Goal: Task Accomplishment & Management: Use online tool/utility

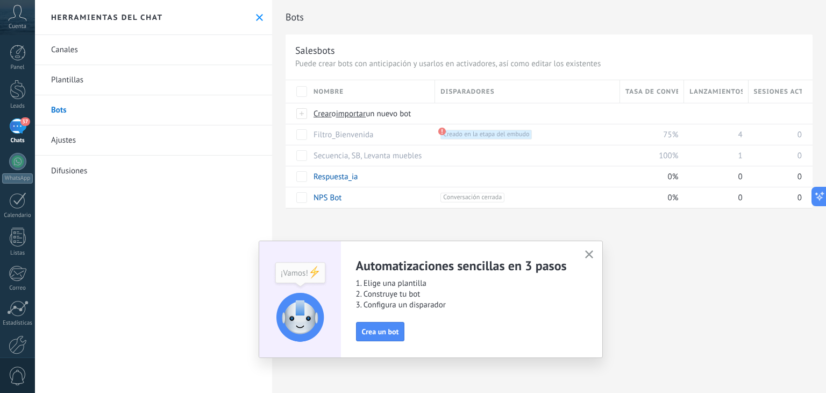
click at [18, 133] on div "37" at bounding box center [17, 126] width 17 height 16
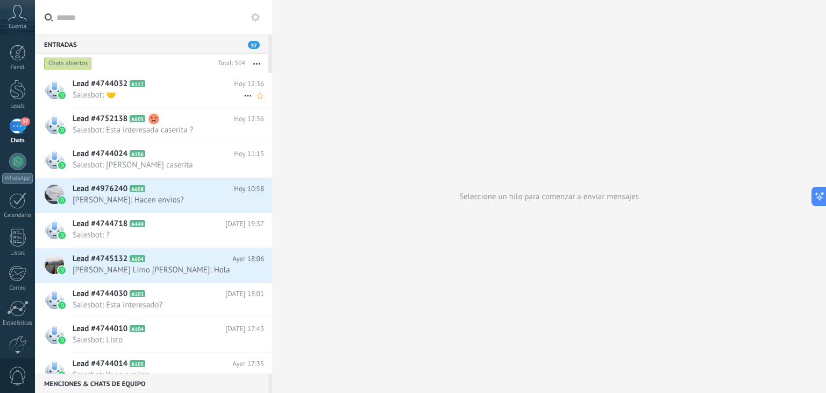
click at [131, 100] on span "Salesbot: 🤝" at bounding box center [158, 95] width 171 height 10
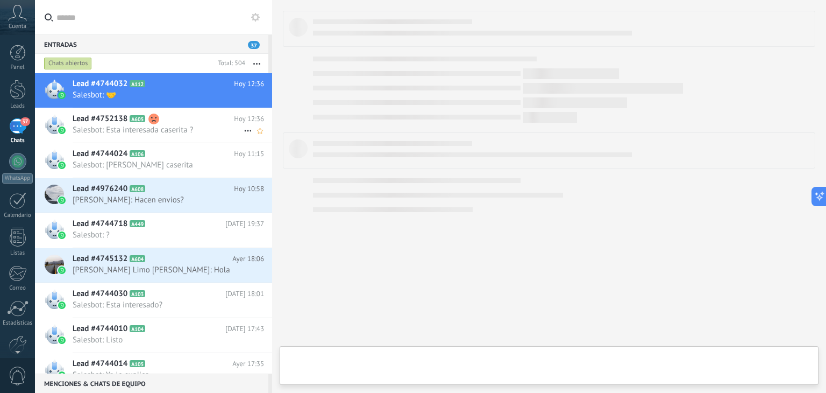
click at [157, 123] on icon at bounding box center [153, 118] width 11 height 11
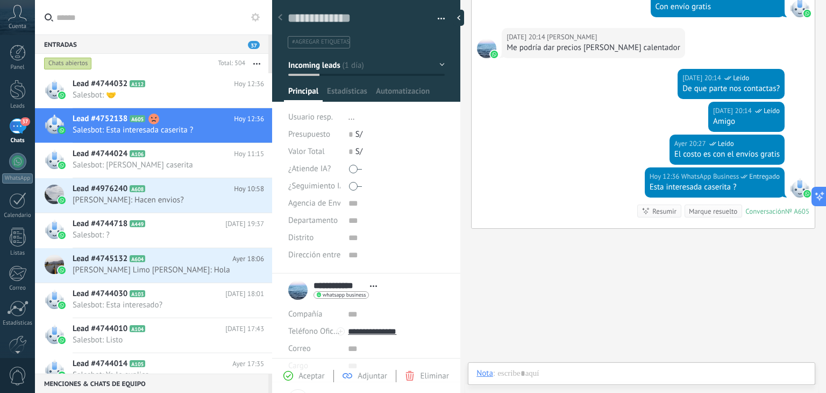
scroll to position [16, 0]
click at [118, 166] on span "Salesbot: [PERSON_NAME] caserita" at bounding box center [158, 165] width 171 height 10
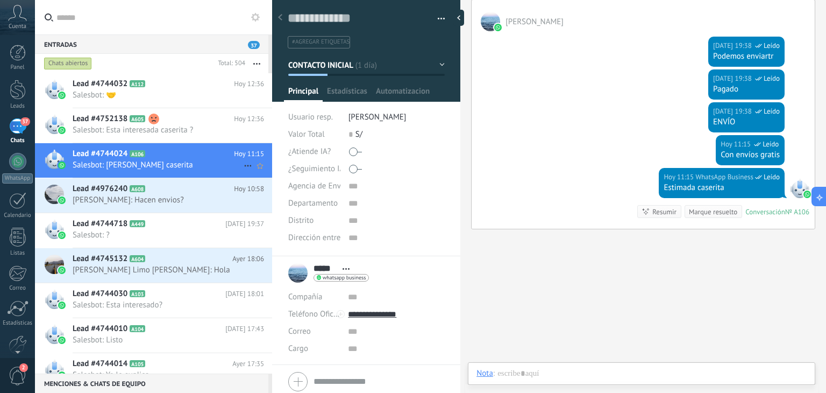
scroll to position [16, 0]
click at [124, 188] on span "Lead #4976240" at bounding box center [100, 188] width 55 height 11
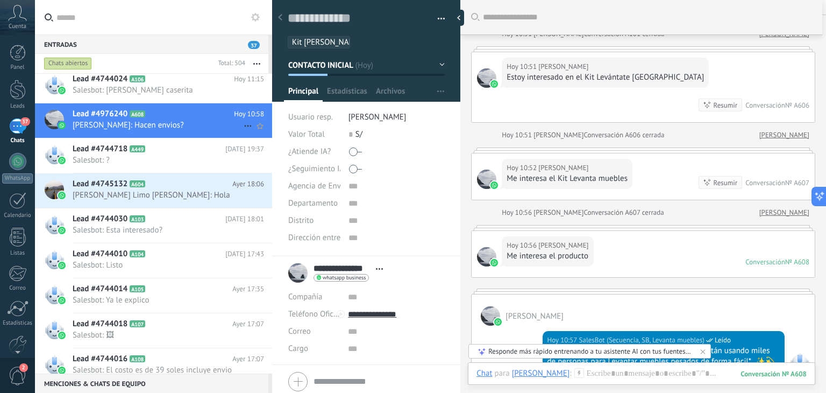
scroll to position [108, 0]
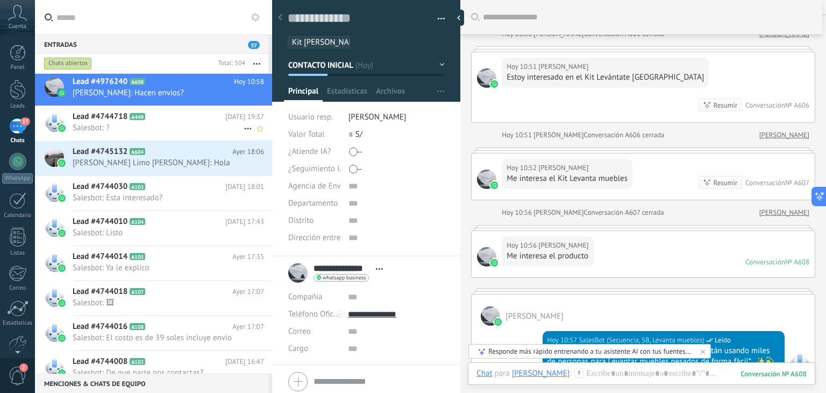
click at [115, 127] on span "Salesbot: ?" at bounding box center [158, 128] width 171 height 10
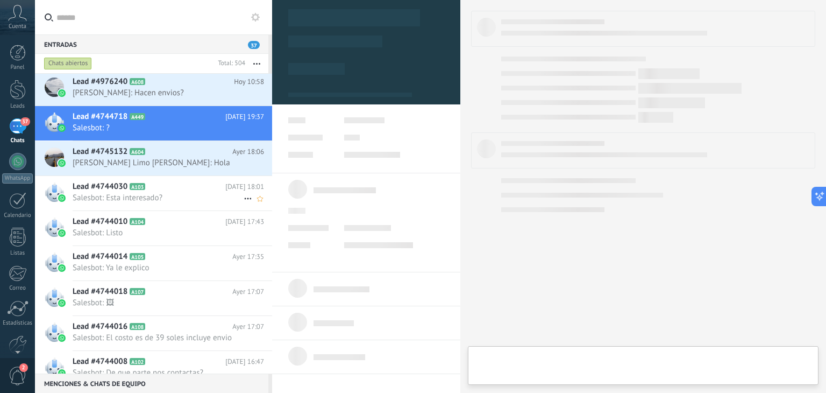
type textarea "**********"
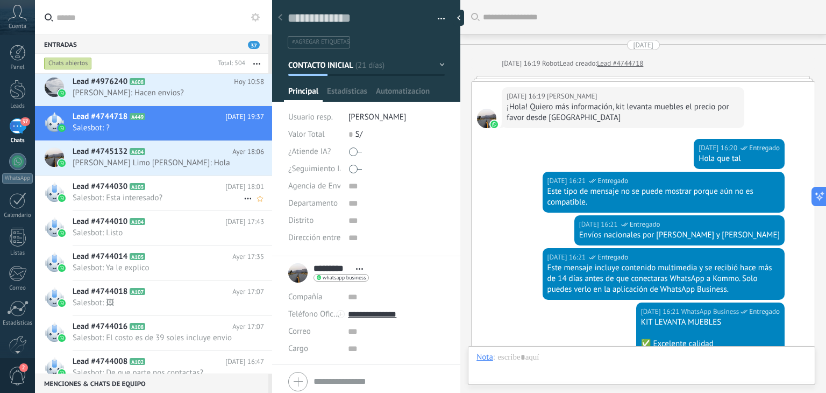
scroll to position [642, 0]
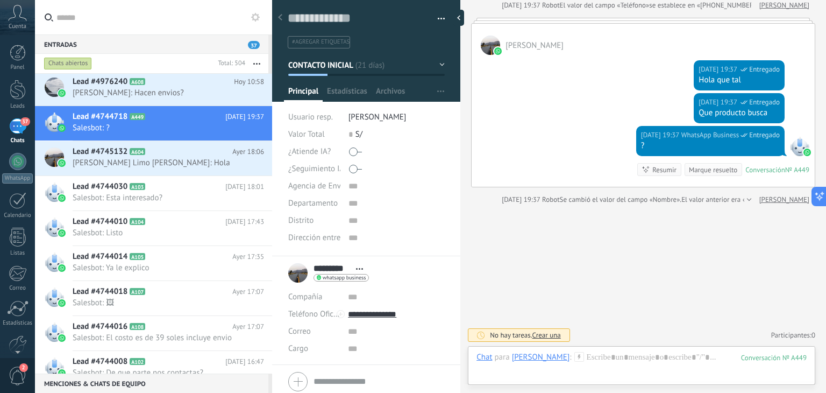
click at [251, 43] on span "37" at bounding box center [254, 45] width 12 height 8
click at [297, 272] on div "********* Hugo Jaco **** Hugo **** Jaco Abrir detalle Copie el nombre Desatar C…" at bounding box center [328, 272] width 81 height 27
click at [331, 271] on input "*********" at bounding box center [332, 268] width 37 height 11
click at [13, 22] on div "Cuenta" at bounding box center [17, 17] width 35 height 35
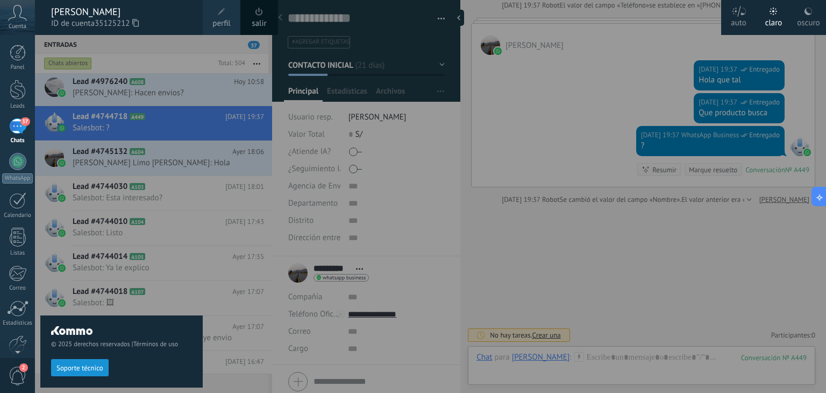
click at [473, 80] on div at bounding box center [448, 196] width 826 height 393
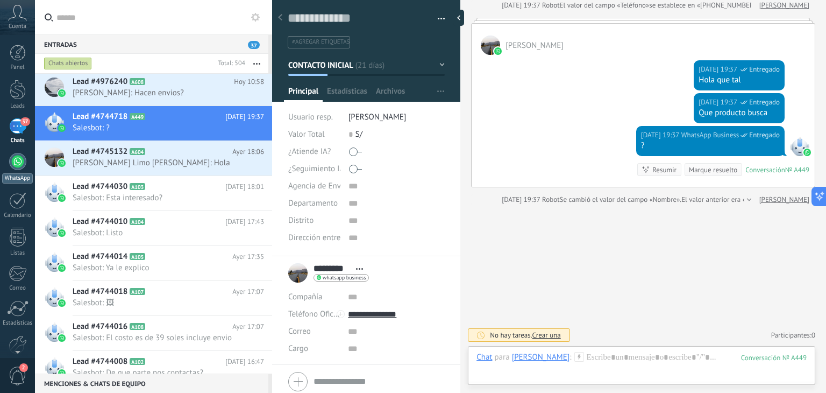
click at [19, 166] on div at bounding box center [17, 161] width 17 height 17
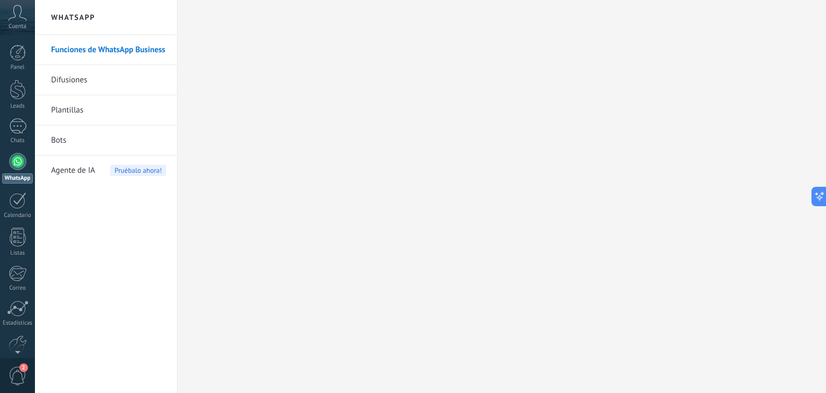
click at [22, 23] on span "Cuenta" at bounding box center [18, 26] width 18 height 7
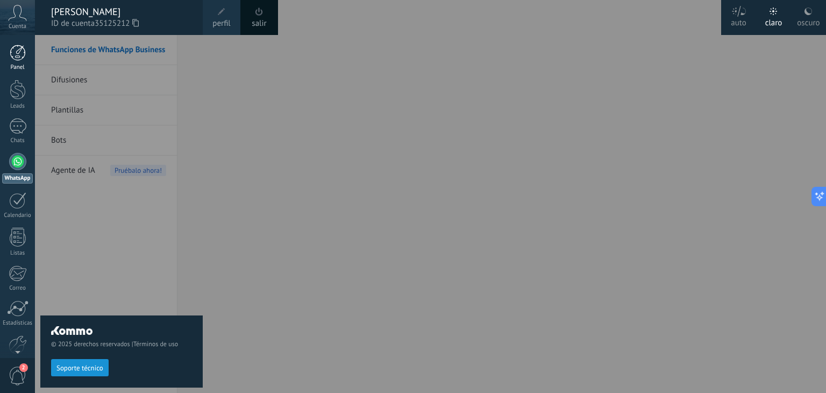
click at [24, 51] on div at bounding box center [18, 53] width 16 height 16
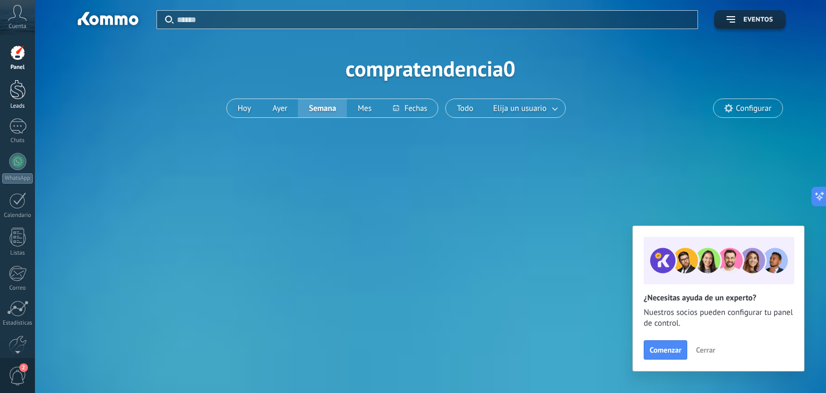
click at [19, 84] on div at bounding box center [18, 90] width 16 height 20
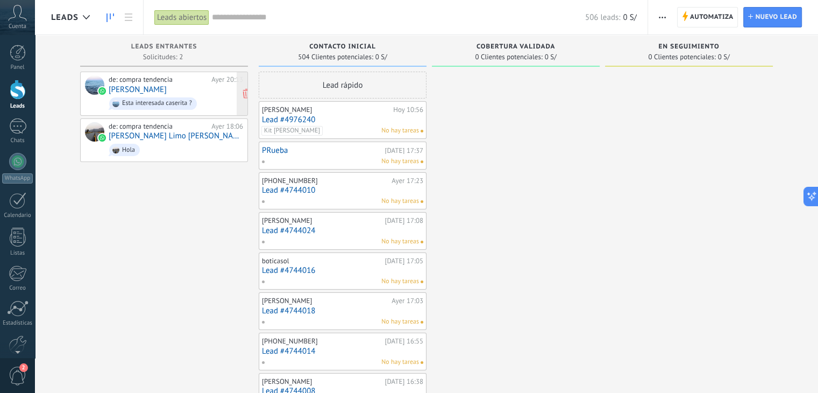
click at [140, 97] on div "Esta interesada caserita ?" at bounding box center [153, 103] width 88 height 12
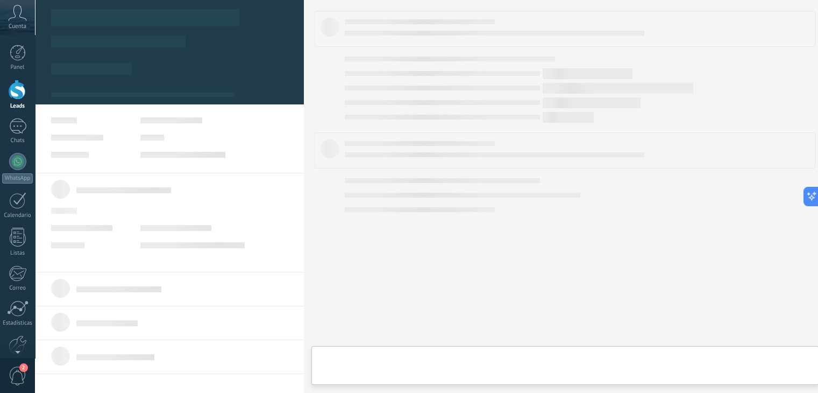
click at [157, 84] on body ".abccls-1,.abccls-2{fill-rule:evenodd}.abccls-2{fill:#fff} .abfcls-1{fill:none}…" at bounding box center [409, 196] width 818 height 393
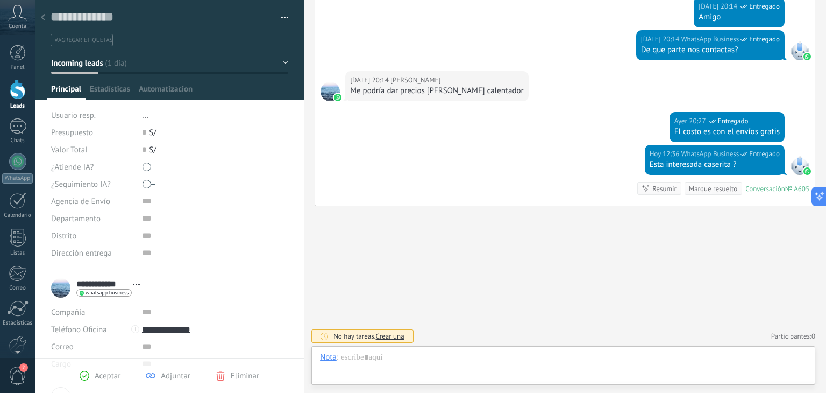
scroll to position [16, 0]
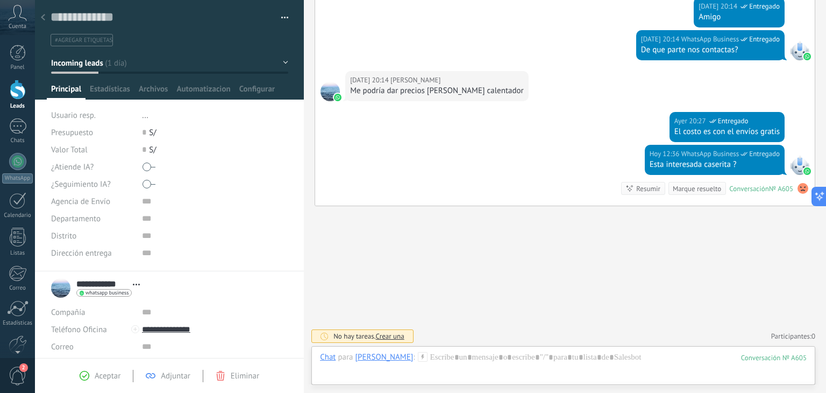
click at [24, 91] on div at bounding box center [18, 90] width 16 height 20
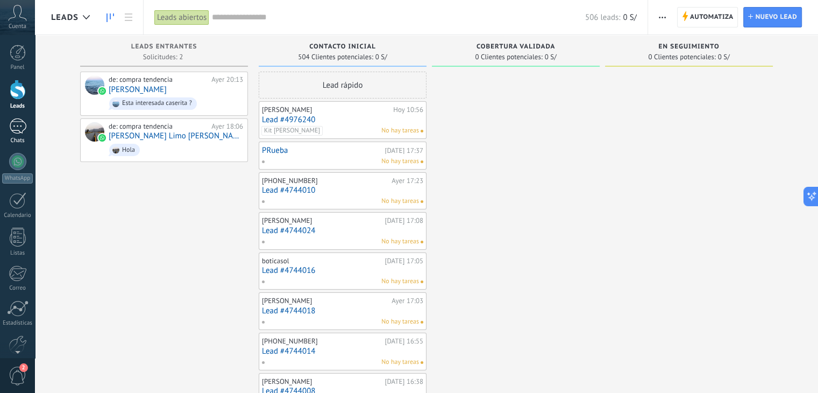
click at [22, 121] on div at bounding box center [17, 126] width 17 height 16
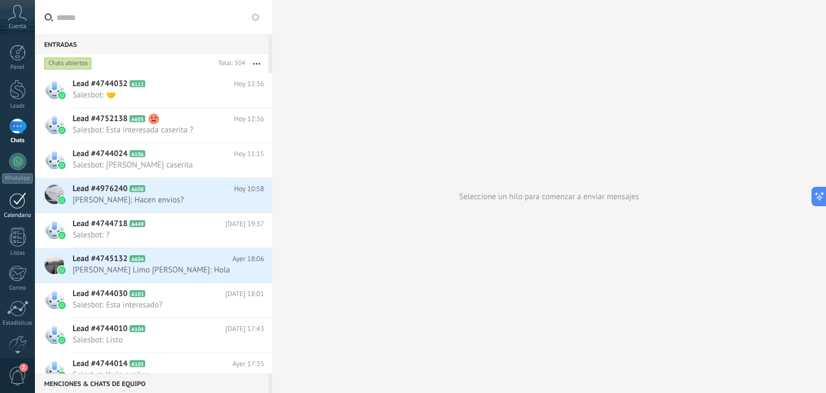
click at [18, 209] on link "Calendario" at bounding box center [17, 205] width 35 height 27
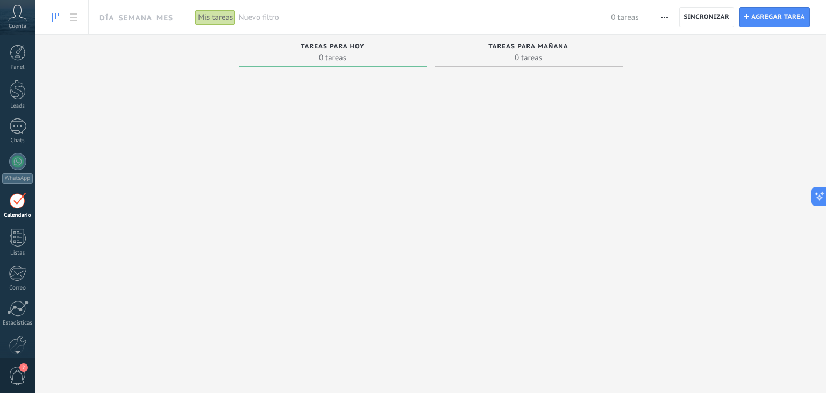
click at [26, 17] on icon at bounding box center [17, 13] width 19 height 16
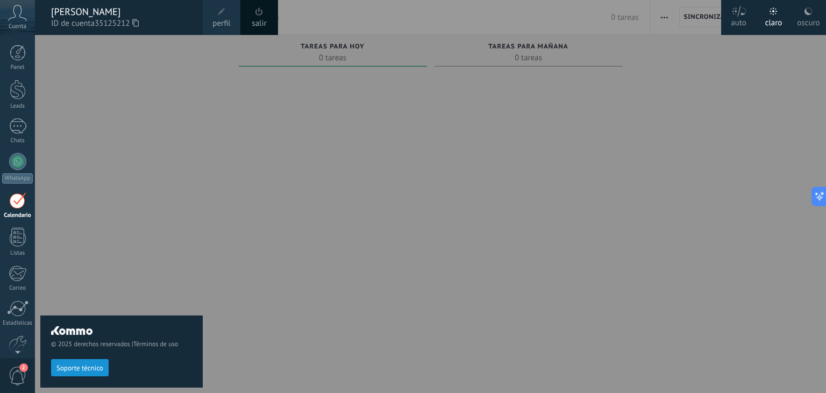
click at [148, 80] on div "© 2025 derechos reservados | Términos de uso Soporte técnico" at bounding box center [121, 214] width 162 height 358
click at [24, 165] on div at bounding box center [17, 161] width 17 height 17
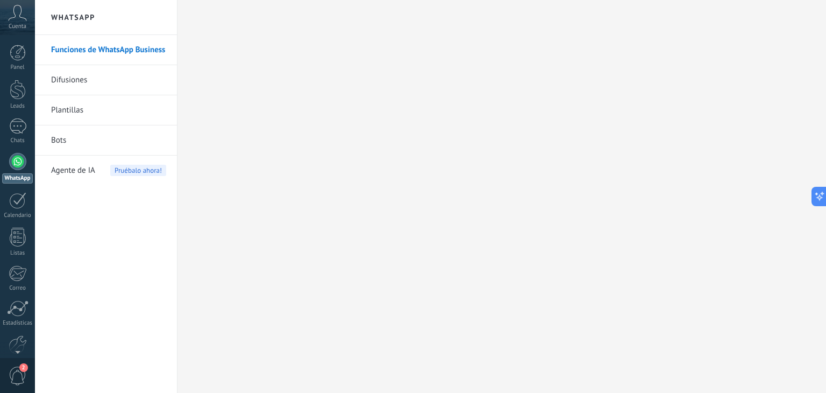
click at [94, 141] on link "Bots" at bounding box center [108, 140] width 115 height 30
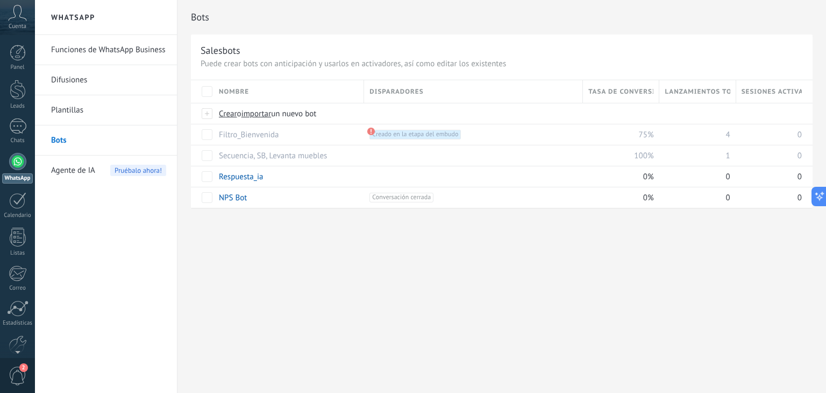
click at [89, 110] on link "Plantillas" at bounding box center [108, 110] width 115 height 30
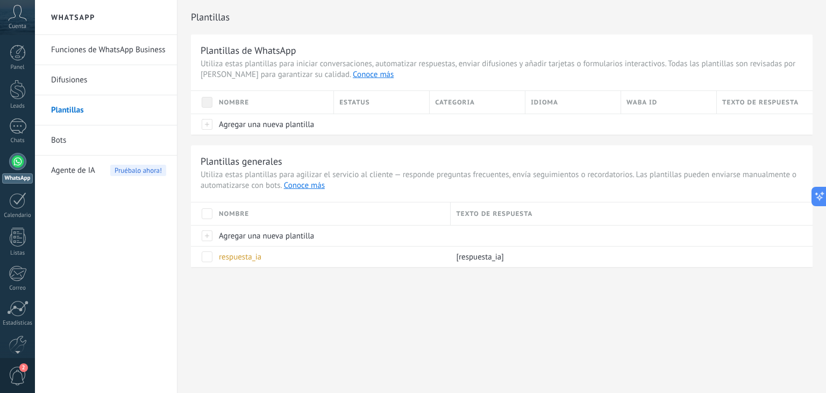
click at [112, 84] on link "Difusiones" at bounding box center [108, 80] width 115 height 30
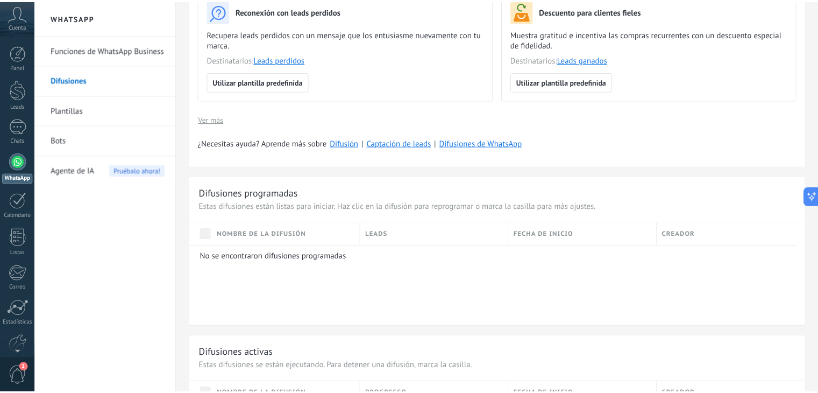
scroll to position [323, 0]
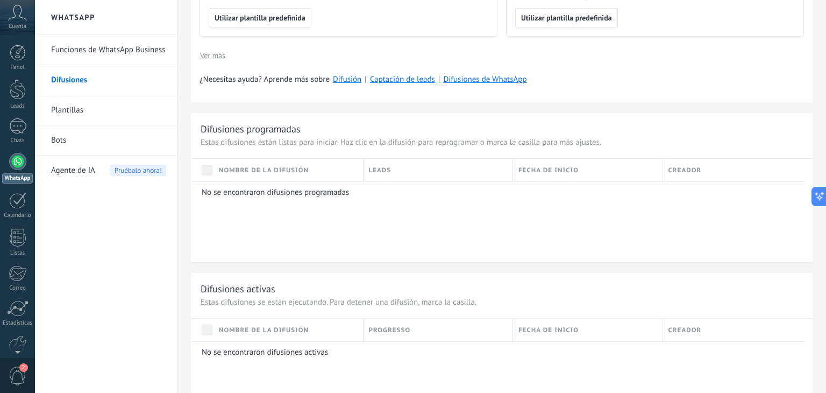
click at [79, 177] on span "Agente de IA" at bounding box center [73, 170] width 44 height 30
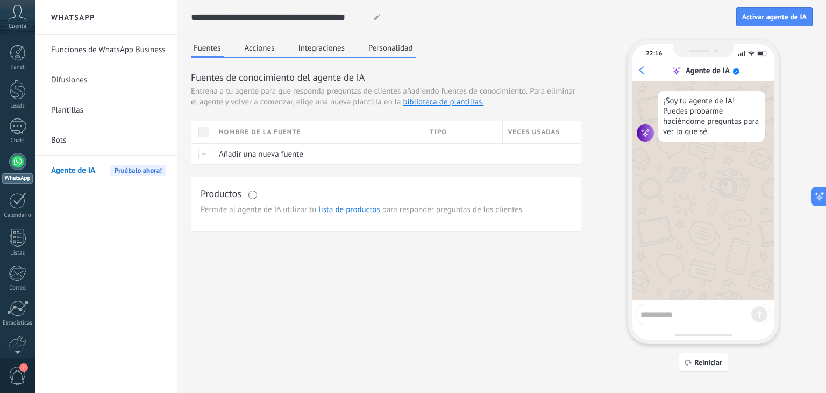
click at [264, 47] on button "Acciones" at bounding box center [260, 48] width 36 height 16
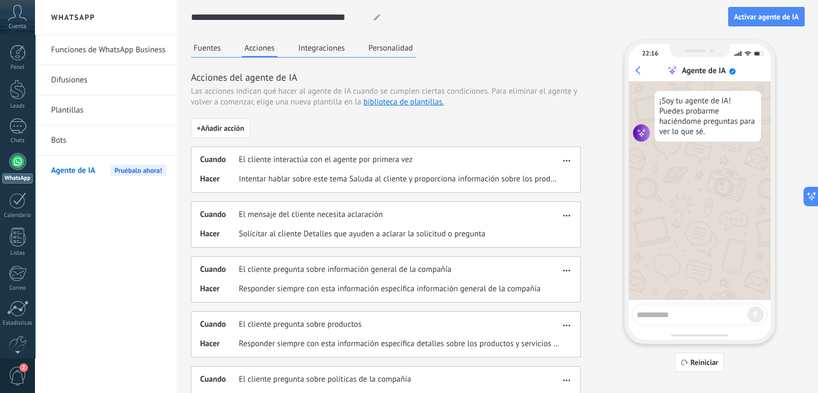
click at [324, 49] on button "Integraciones" at bounding box center [322, 48] width 52 height 16
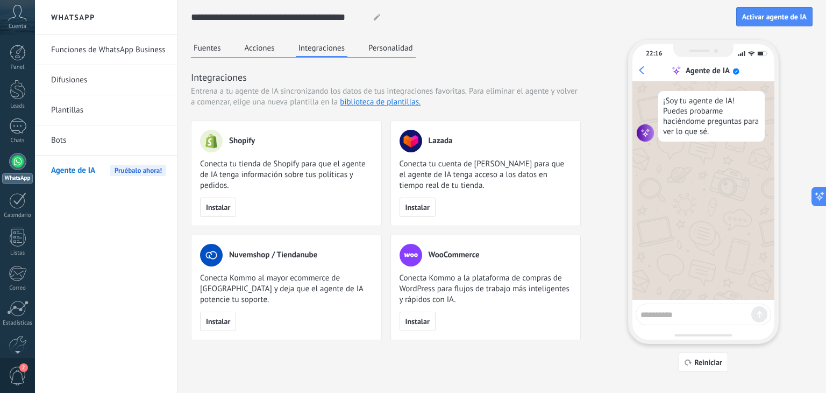
click at [392, 50] on button "Personalidad" at bounding box center [391, 48] width 50 height 16
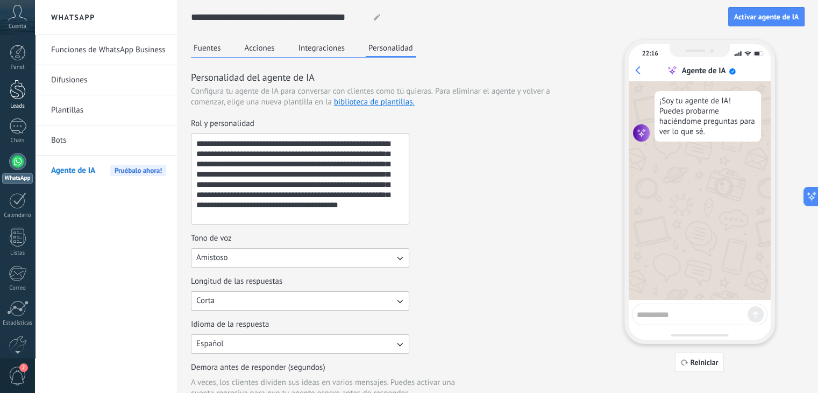
click at [20, 81] on div at bounding box center [18, 90] width 16 height 20
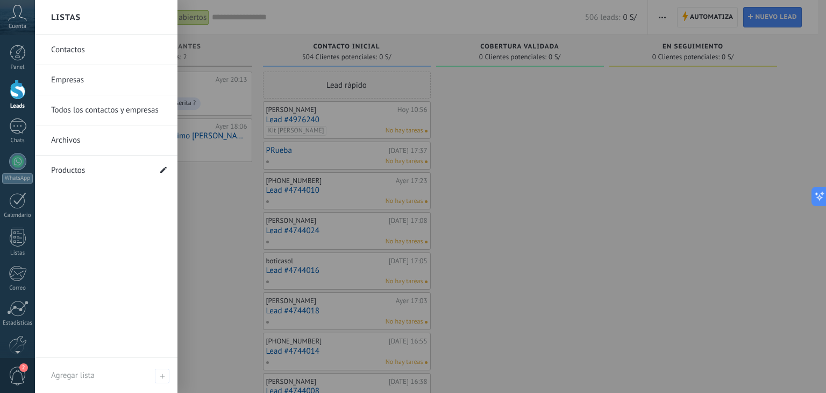
click at [166, 166] on span at bounding box center [163, 170] width 6 height 10
click at [98, 134] on link "Archivos" at bounding box center [109, 140] width 116 height 30
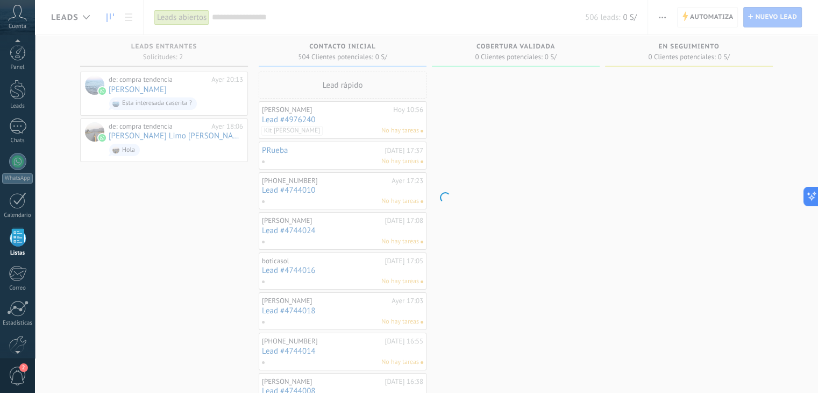
scroll to position [27, 0]
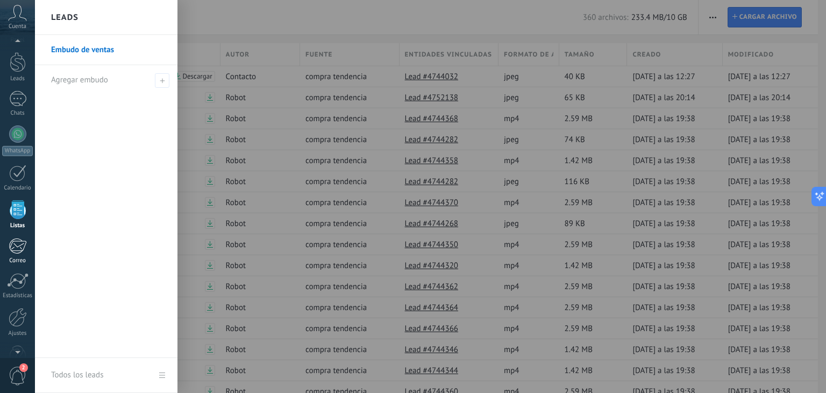
click at [15, 243] on div at bounding box center [18, 246] width 18 height 16
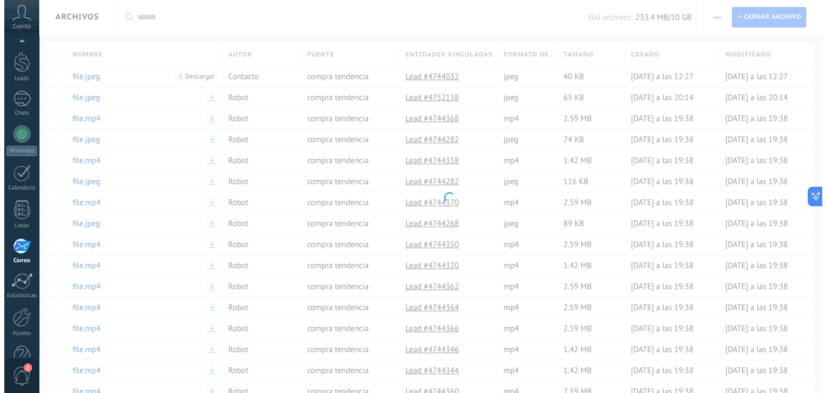
scroll to position [54, 0]
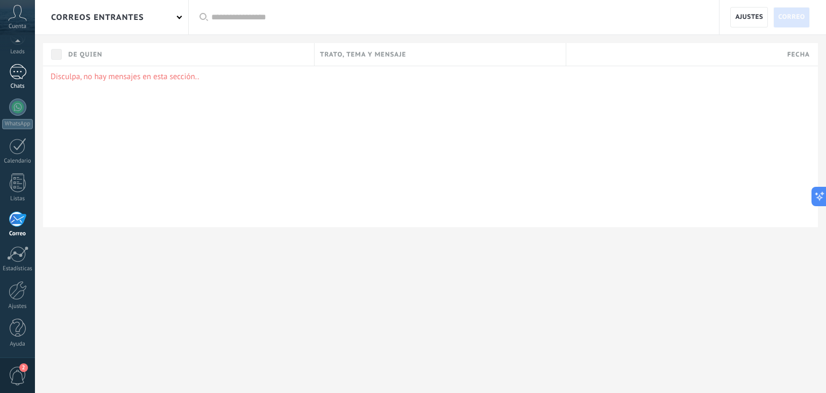
click at [19, 79] on div at bounding box center [17, 72] width 17 height 16
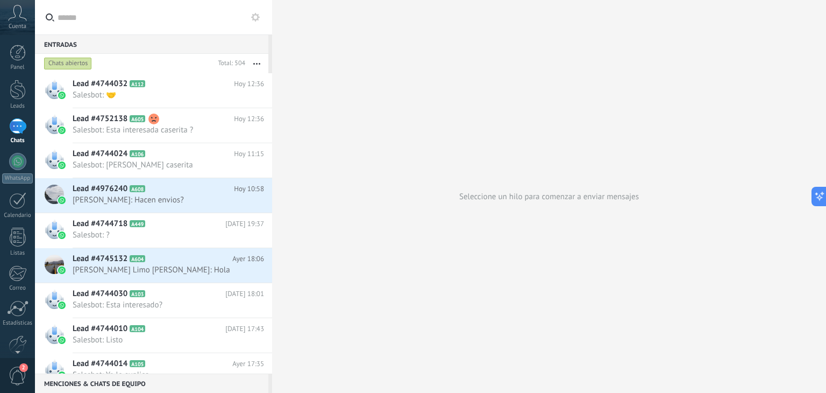
click at [257, 20] on icon at bounding box center [255, 17] width 9 height 9
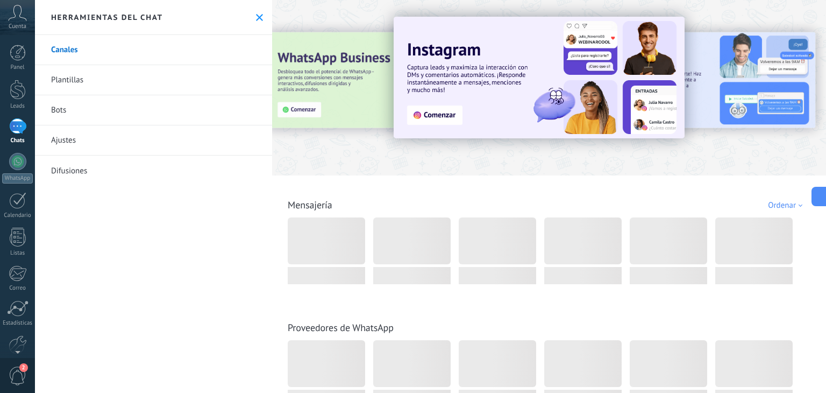
click at [338, 90] on div at bounding box center [286, 87] width 236 height 97
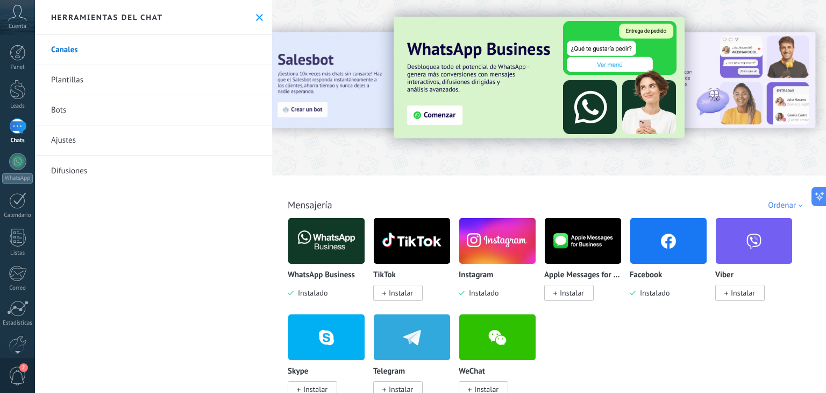
scroll to position [108, 0]
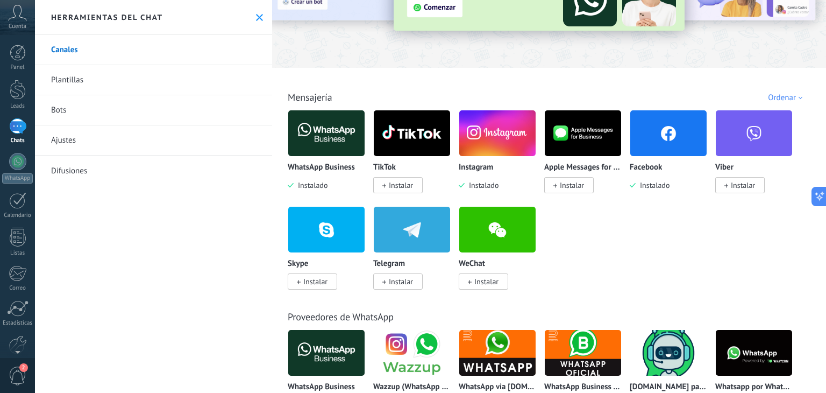
click at [321, 183] on span "Instalado" at bounding box center [311, 185] width 34 height 10
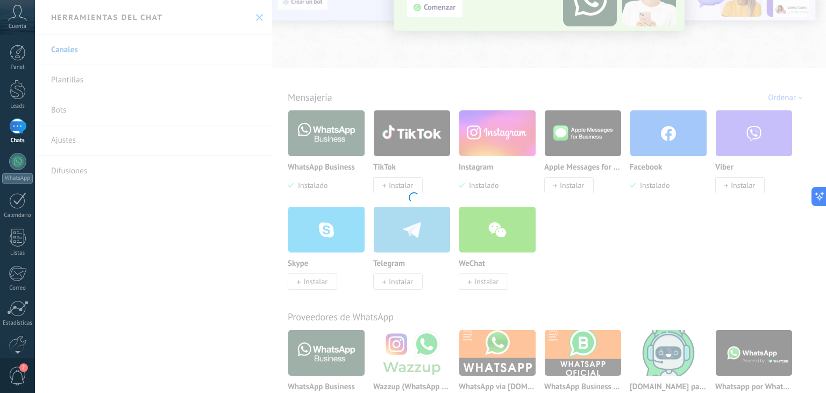
drag, startPoint x: 478, startPoint y: 194, endPoint x: 470, endPoint y: 193, distance: 8.1
click at [478, 194] on div at bounding box center [413, 196] width 826 height 393
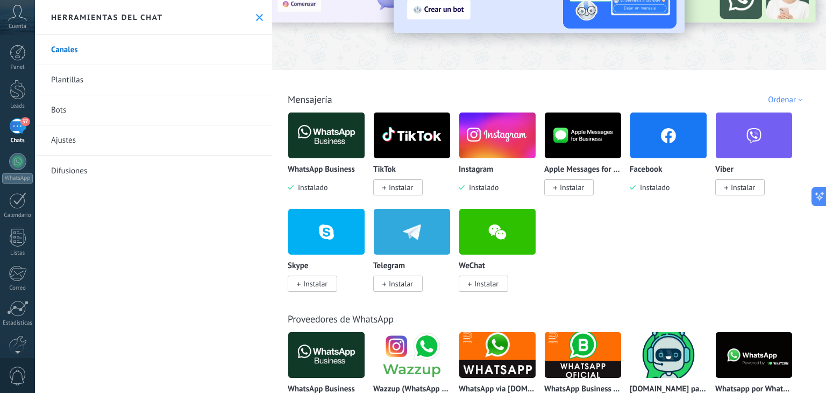
scroll to position [108, 0]
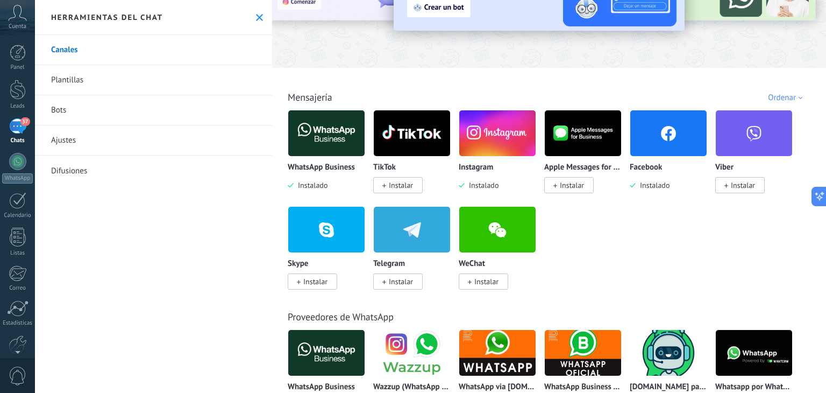
click at [320, 160] on div "WhatsApp Business Instalado" at bounding box center [326, 150] width 77 height 81
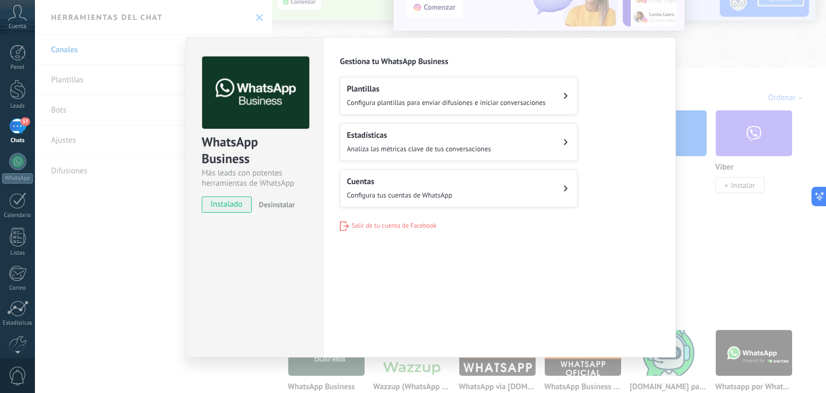
click at [417, 226] on span "Salir de tu cuenta de Facebook" at bounding box center [394, 226] width 85 height 8
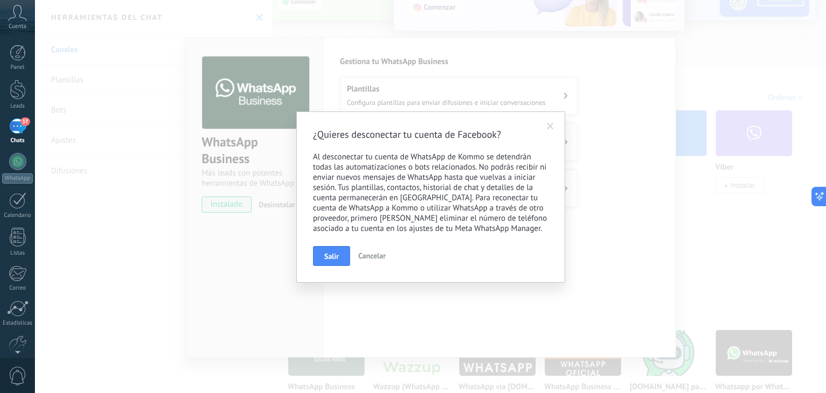
click at [340, 261] on button "Salir" at bounding box center [331, 256] width 37 height 20
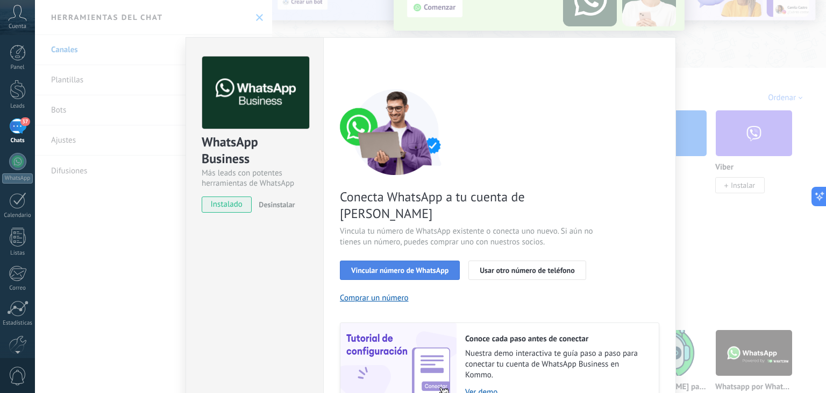
click at [414, 266] on span "Vincular número de WhatsApp" at bounding box center [399, 270] width 97 height 8
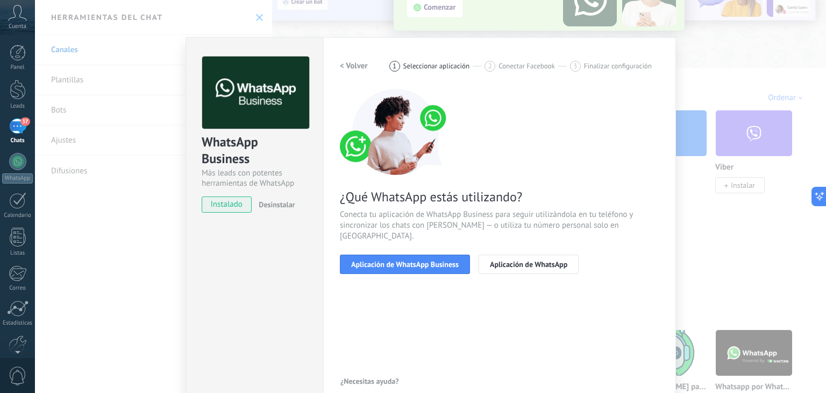
click at [414, 260] on span "Aplicación de WhatsApp Business" at bounding box center [405, 264] width 108 height 8
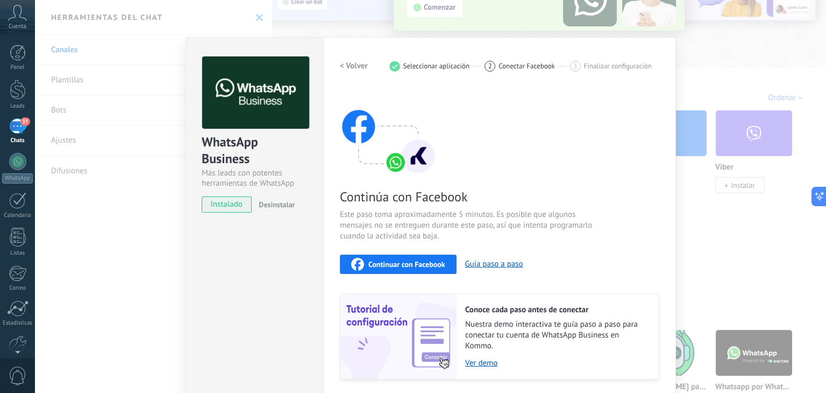
click at [409, 263] on span "Continuar con Facebook" at bounding box center [406, 264] width 77 height 8
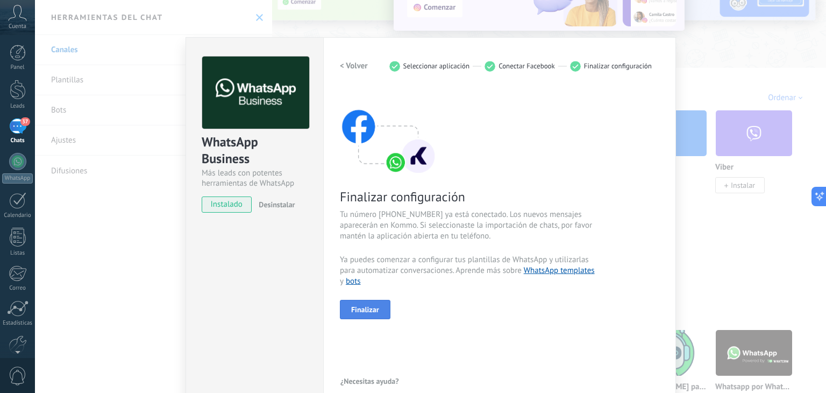
click at [362, 309] on span "Finalizar" at bounding box center [365, 310] width 28 height 8
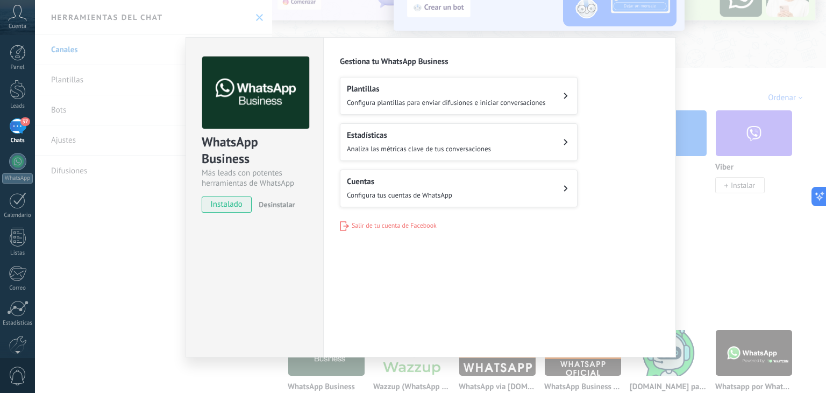
click at [571, 95] on button "Plantillas Configura plantillas para enviar difusiones e iniciar conversaciones" at bounding box center [459, 96] width 238 height 38
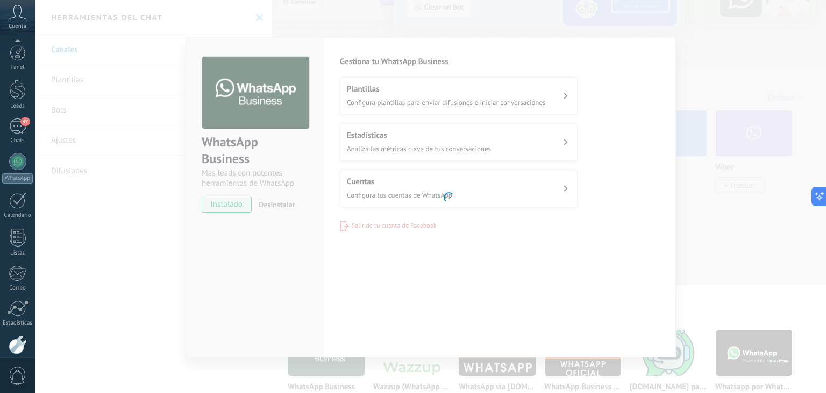
scroll to position [54, 0]
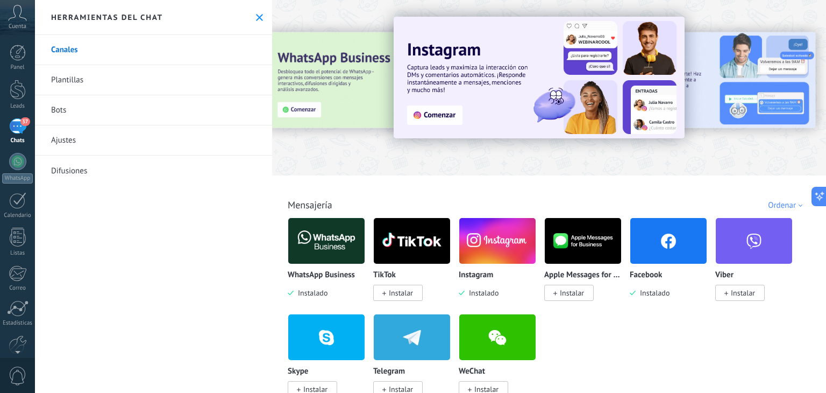
click at [93, 115] on link "Bots" at bounding box center [153, 110] width 237 height 30
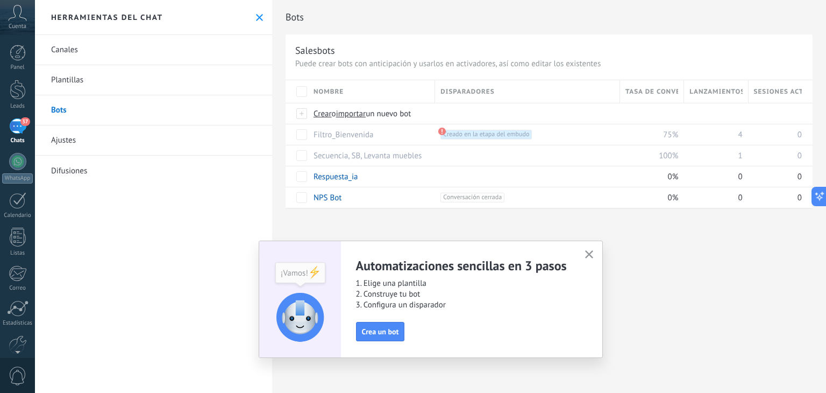
click at [87, 138] on link "Ajustes" at bounding box center [153, 140] width 237 height 30
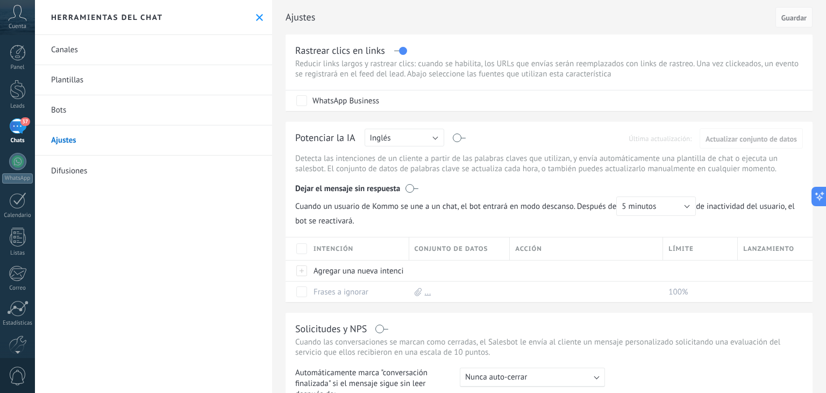
click at [69, 170] on link "Difusiones" at bounding box center [153, 170] width 237 height 30
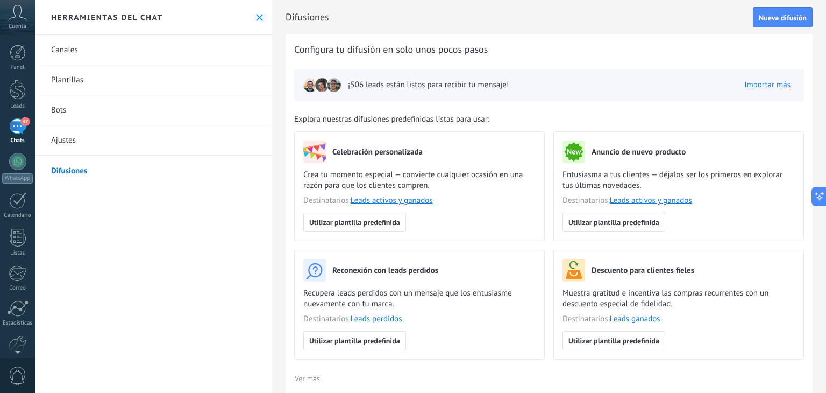
click at [75, 58] on link "Canales" at bounding box center [153, 50] width 237 height 30
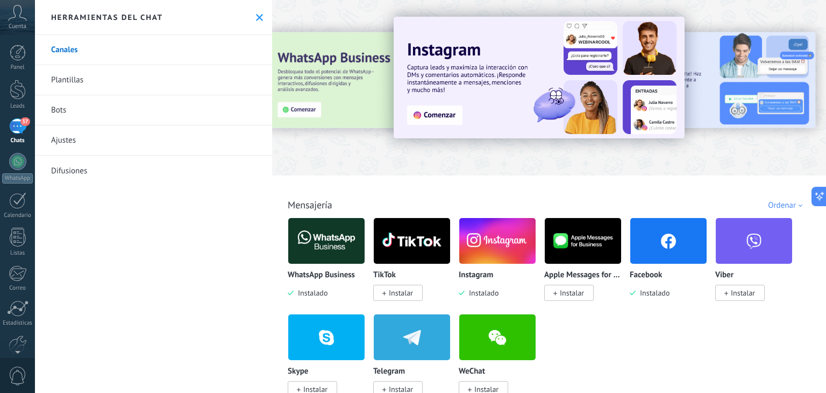
click at [338, 240] on img at bounding box center [326, 241] width 76 height 52
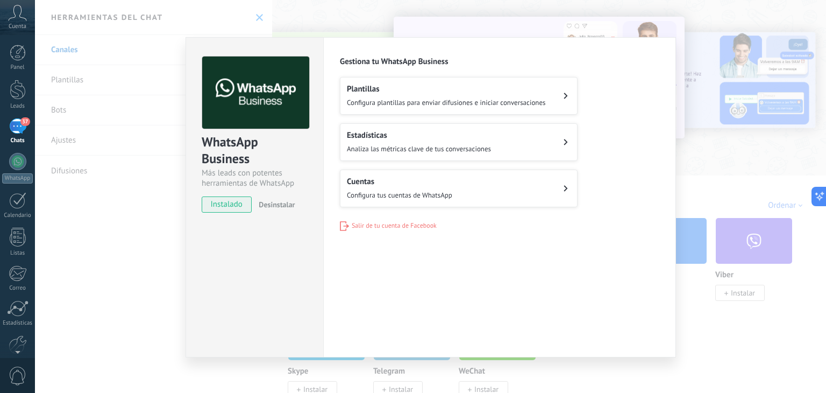
click at [563, 186] on button "Cuentas Configura tus cuentas de WhatsApp" at bounding box center [459, 188] width 238 height 38
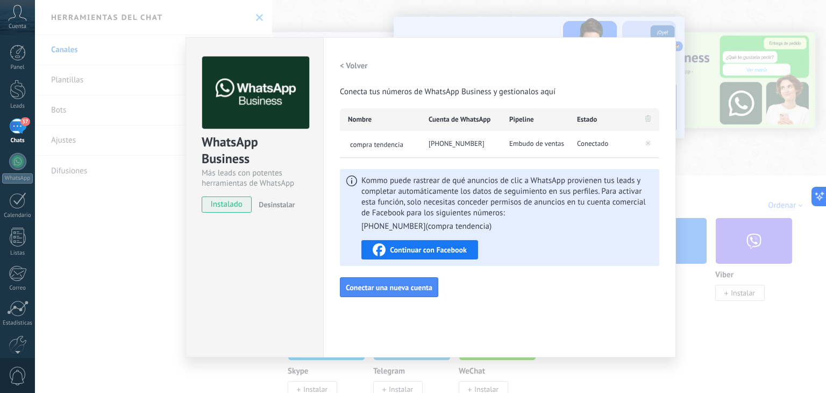
click at [411, 250] on span "Continuar con Facebook" at bounding box center [428, 250] width 77 height 8
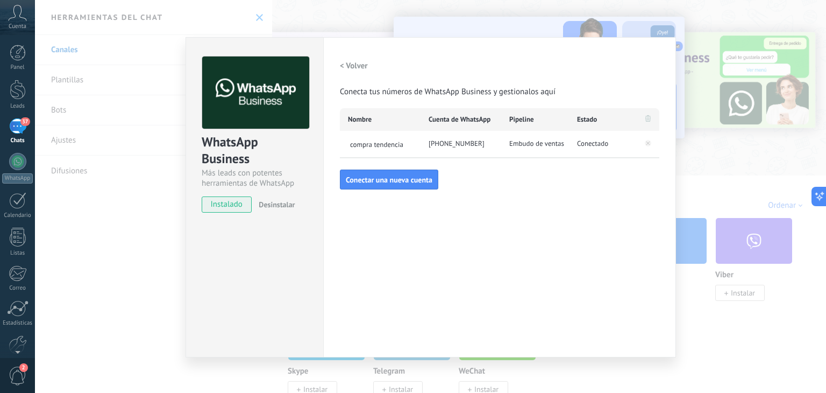
click at [748, 170] on div "WhatsApp Business Más leads con potentes herramientas de WhatsApp instalado Des…" at bounding box center [430, 196] width 791 height 393
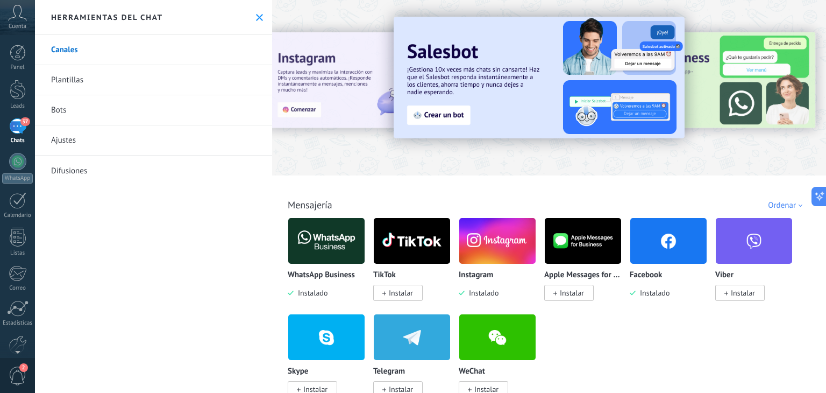
click at [26, 126] on link "37 Chats" at bounding box center [17, 131] width 35 height 26
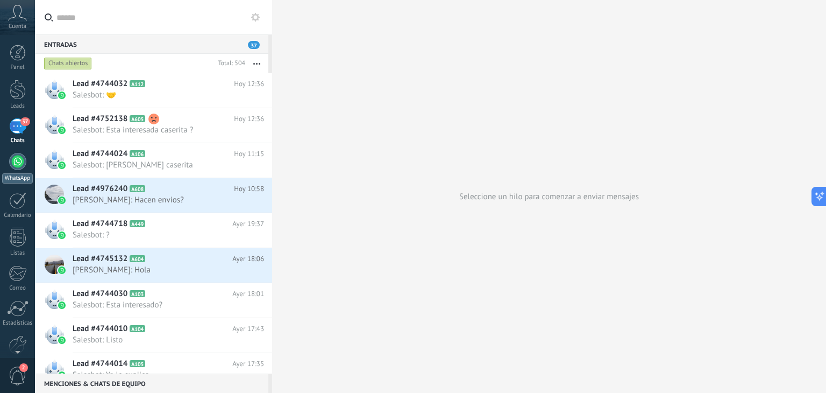
click at [11, 164] on div at bounding box center [17, 161] width 17 height 17
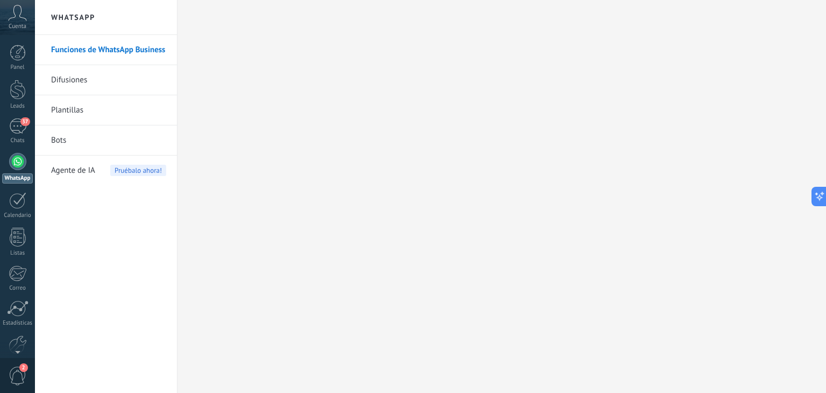
click at [81, 83] on link "Difusiones" at bounding box center [108, 80] width 115 height 30
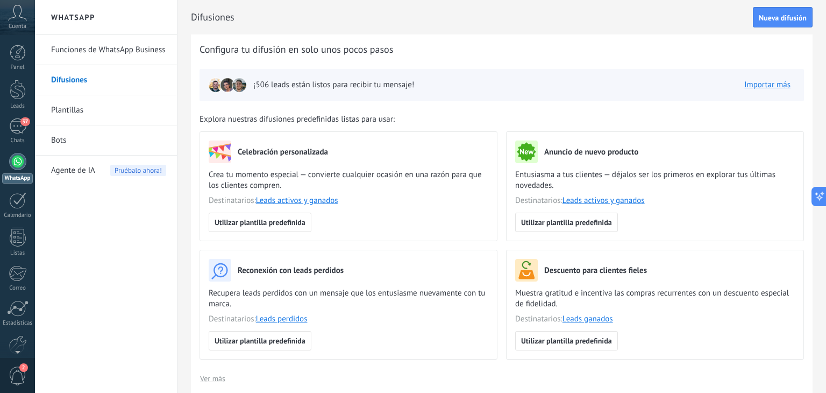
click at [109, 54] on link "Funciones de WhatsApp Business" at bounding box center [108, 50] width 115 height 30
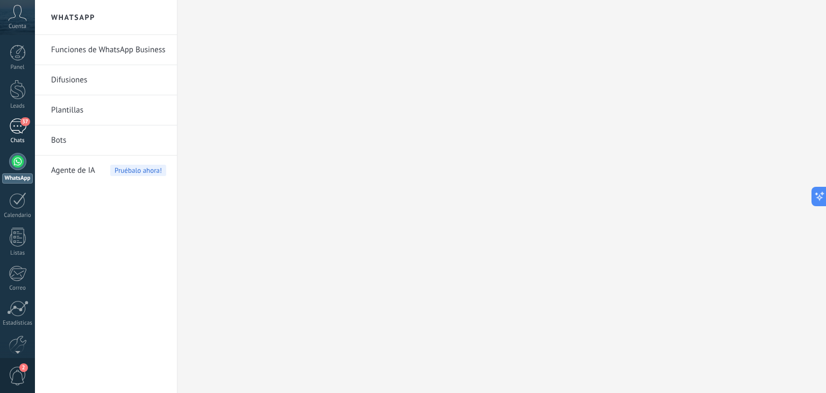
click at [13, 127] on div "37" at bounding box center [17, 126] width 17 height 16
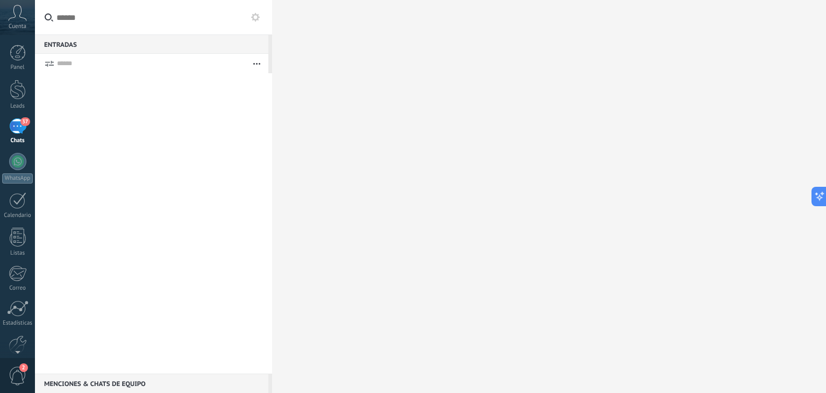
click at [256, 16] on use at bounding box center [255, 17] width 9 height 9
click at [257, 19] on use at bounding box center [255, 17] width 9 height 9
click at [16, 98] on div at bounding box center [18, 90] width 16 height 20
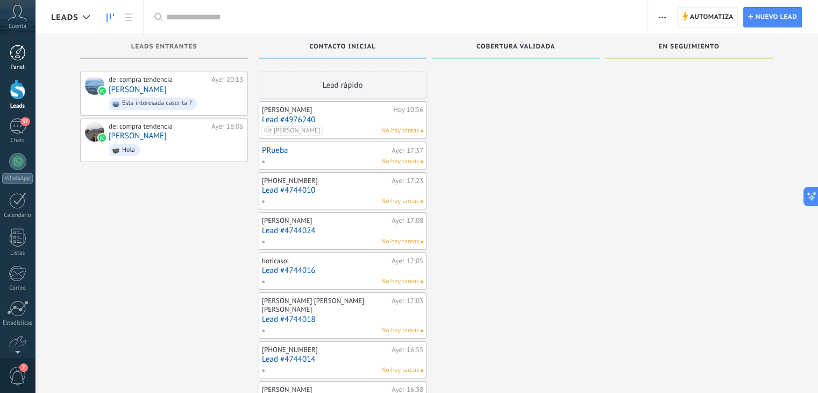
click at [23, 58] on div at bounding box center [18, 53] width 16 height 16
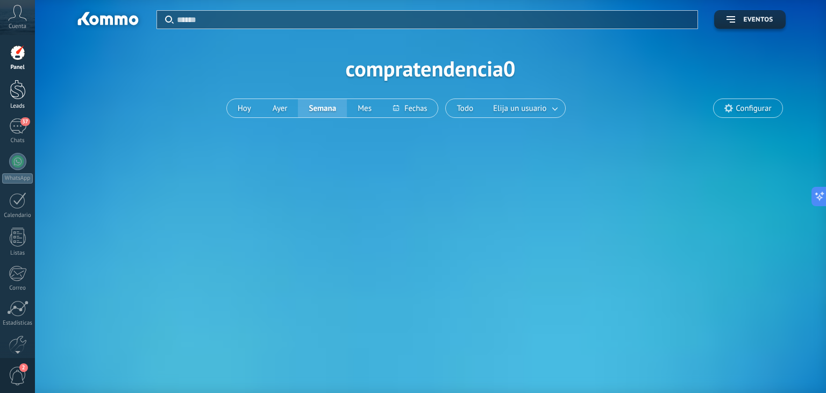
click at [18, 95] on div at bounding box center [18, 90] width 16 height 20
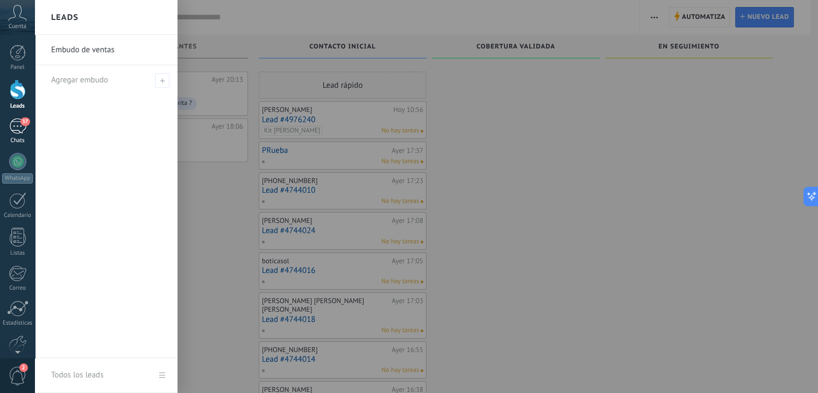
click at [15, 123] on div "37" at bounding box center [17, 126] width 17 height 16
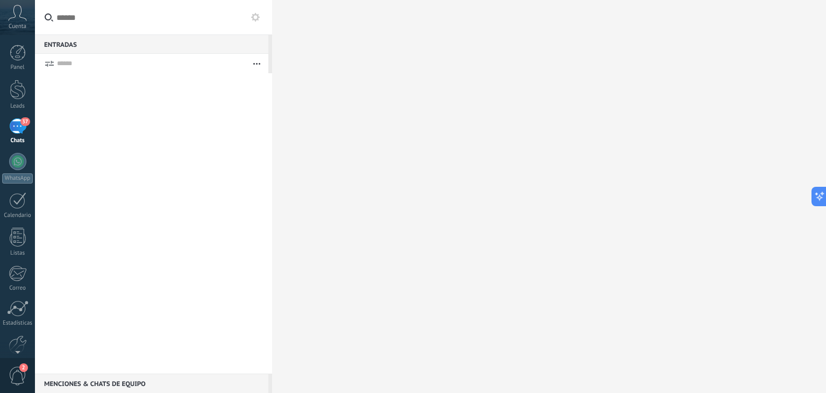
click at [22, 145] on div "Panel Leads 37 Chats WhatsApp Clientes" at bounding box center [17, 229] width 35 height 368
click at [13, 133] on div "37" at bounding box center [17, 126] width 17 height 16
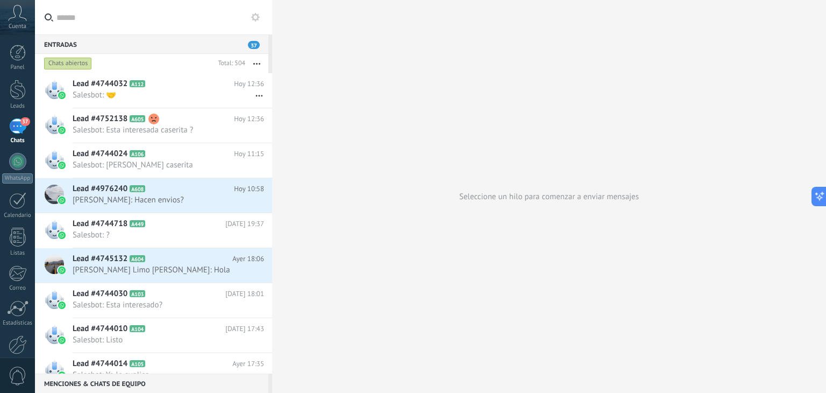
click at [255, 17] on icon at bounding box center [255, 17] width 9 height 9
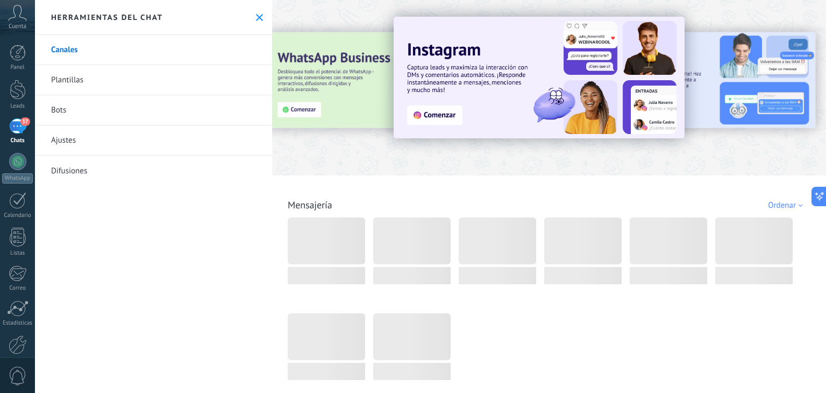
click at [168, 61] on link "Canales" at bounding box center [153, 50] width 237 height 30
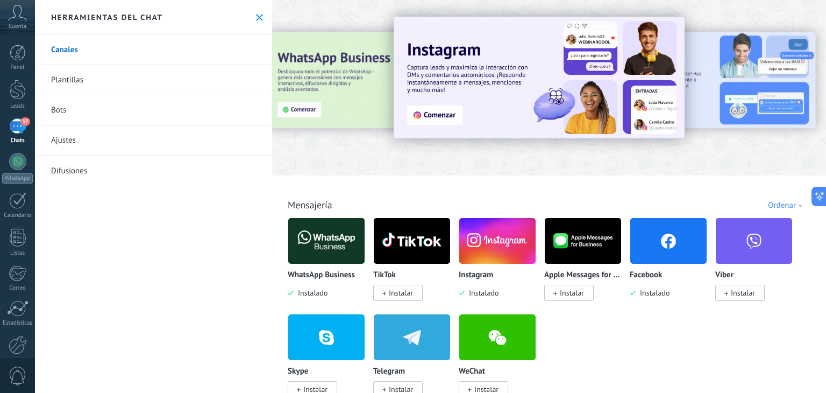
click at [335, 237] on img at bounding box center [326, 241] width 76 height 52
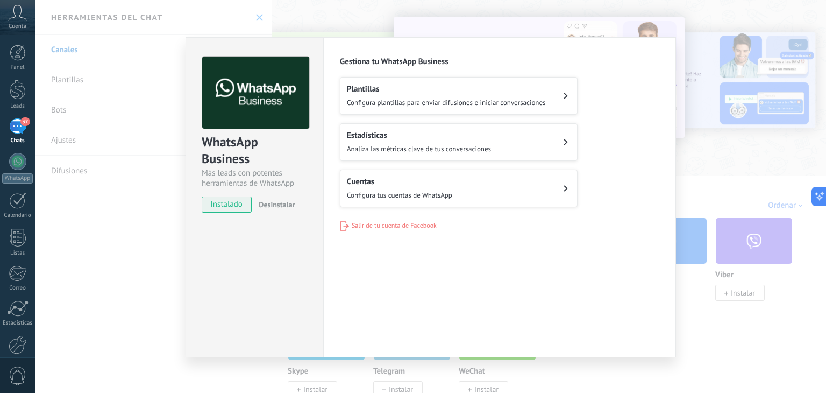
click at [352, 222] on span "Salir de tu cuenta de Facebook" at bounding box center [394, 226] width 85 height 8
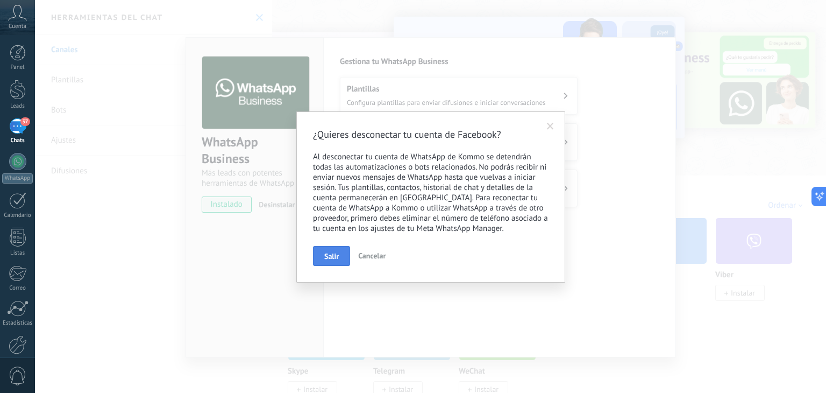
click at [333, 258] on span "Salir" at bounding box center [331, 256] width 15 height 8
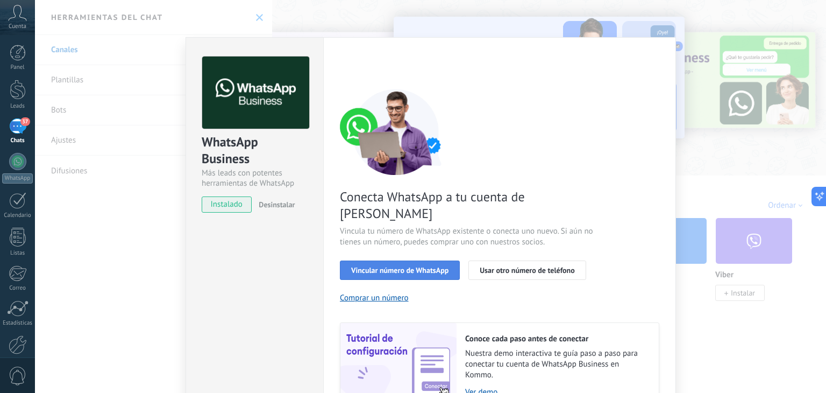
click at [398, 266] on span "Vincular número de WhatsApp" at bounding box center [399, 270] width 97 height 8
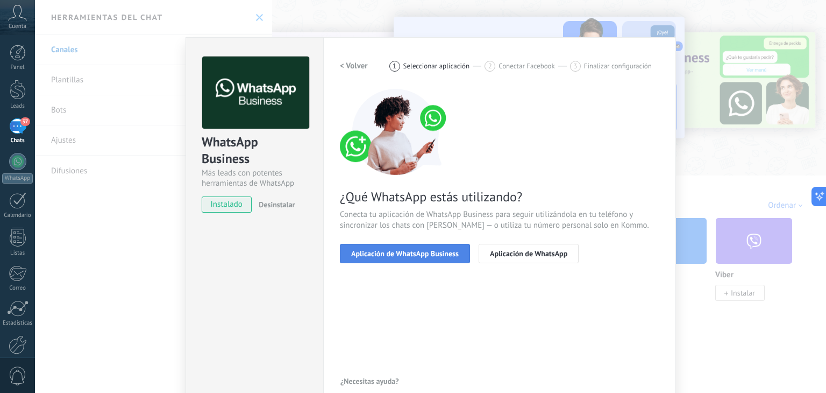
click at [427, 257] on button "Aplicación de WhatsApp Business" at bounding box center [405, 253] width 130 height 19
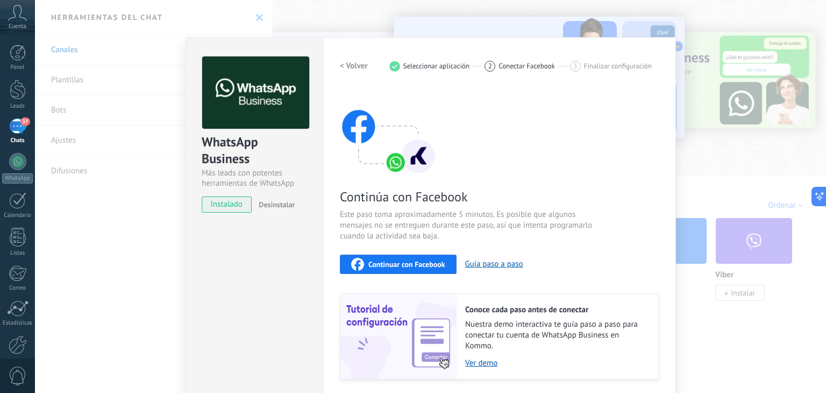
click at [427, 258] on div "Continuar con Facebook" at bounding box center [398, 264] width 94 height 13
click at [295, 272] on div "WhatsApp Business Más leads con potentes herramientas de WhatsApp instalado Des…" at bounding box center [255, 232] width 138 height 391
click at [501, 65] on span "Conectar Facebook" at bounding box center [527, 66] width 56 height 8
click at [435, 65] on span "Seleccionar aplicación" at bounding box center [436, 66] width 67 height 8
click at [198, 246] on div "WhatsApp Business Más leads con potentes herramientas de WhatsApp instalado Des…" at bounding box center [255, 232] width 138 height 391
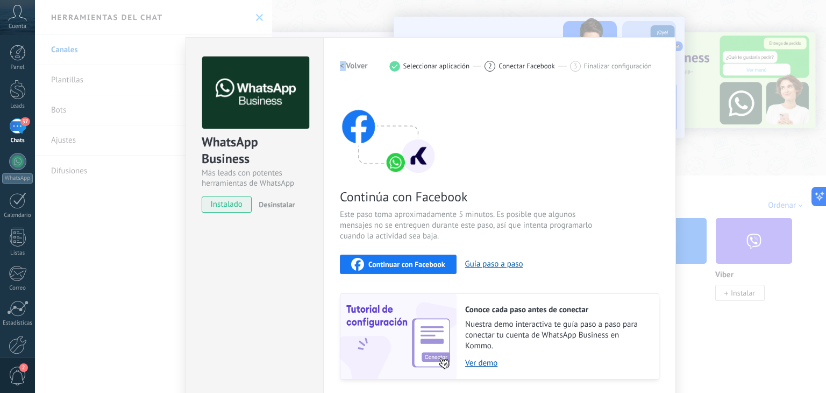
click at [199, 246] on div "WhatsApp Business Más leads con potentes herramientas de WhatsApp instalado Des…" at bounding box center [255, 232] width 138 height 391
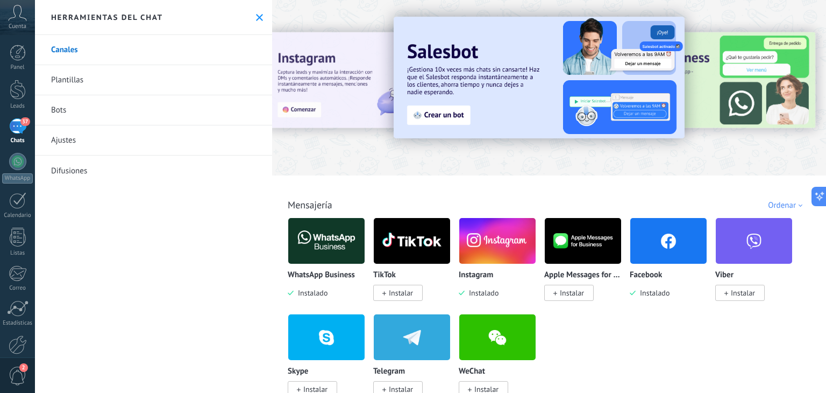
click at [319, 258] on img at bounding box center [326, 241] width 76 height 52
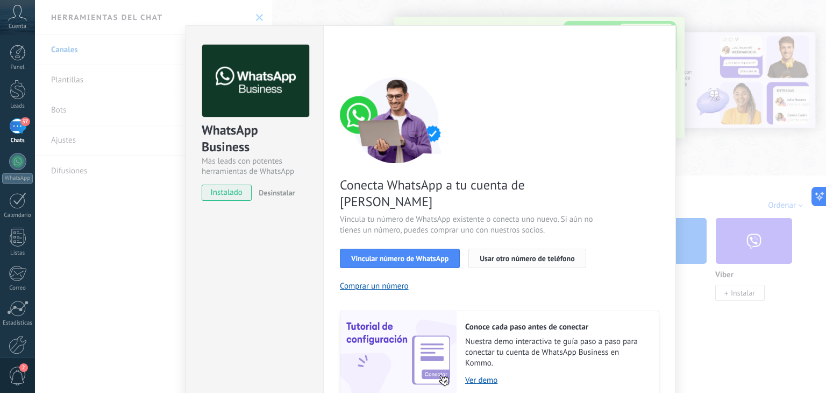
scroll to position [46, 0]
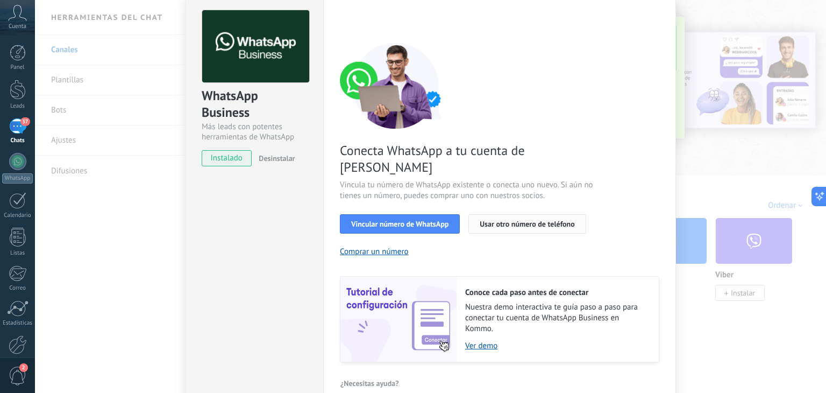
click at [540, 220] on span "Usar otro número de teléfono" at bounding box center [527, 224] width 95 height 8
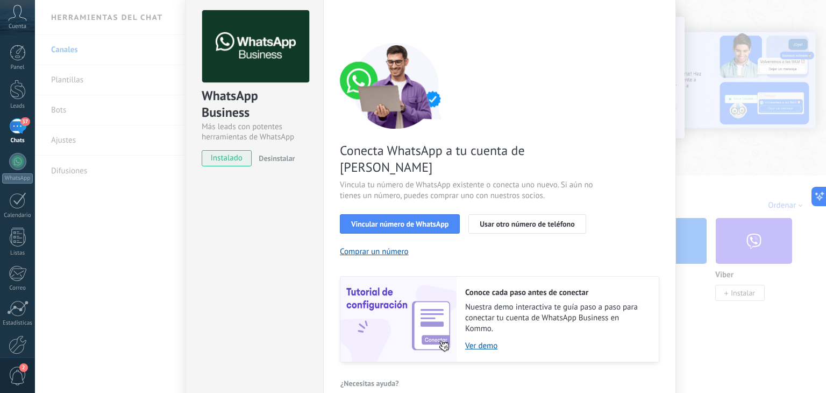
click at [276, 155] on span "Desinstalar" at bounding box center [277, 158] width 36 height 10
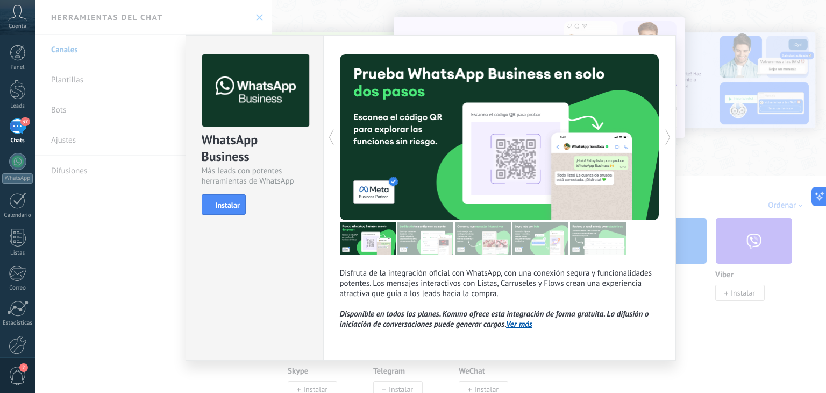
scroll to position [9, 0]
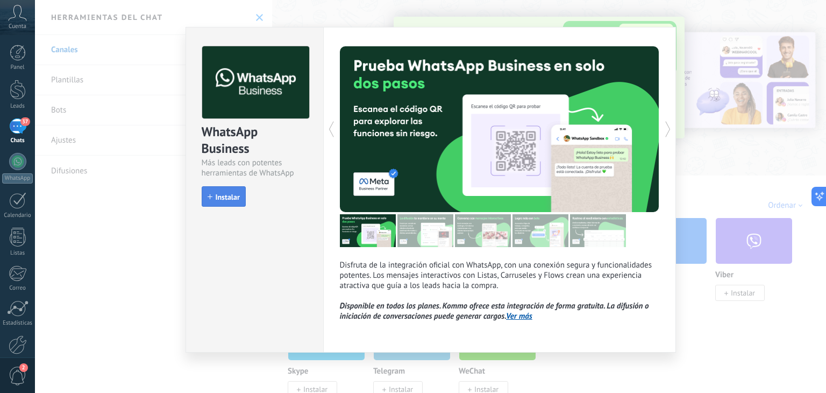
click at [219, 186] on button "Instalar" at bounding box center [224, 196] width 44 height 20
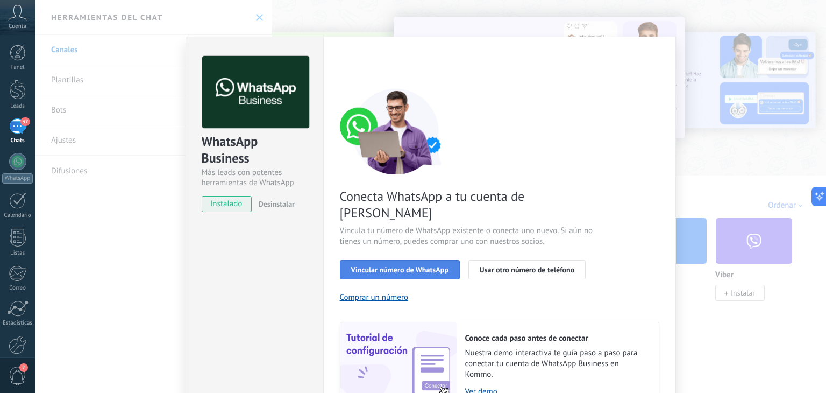
click at [412, 266] on span "Vincular número de WhatsApp" at bounding box center [399, 270] width 97 height 8
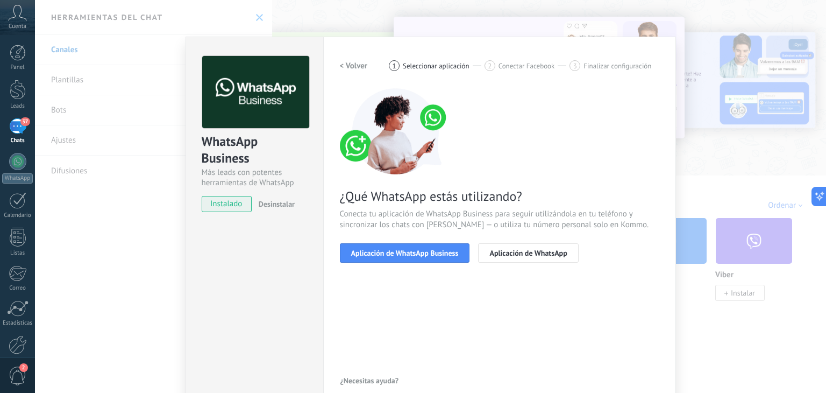
click at [412, 251] on span "Aplicación de WhatsApp Business" at bounding box center [405, 253] width 108 height 8
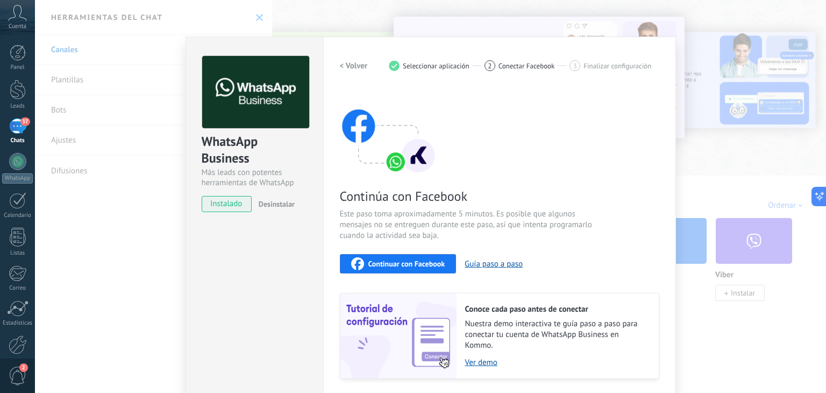
click at [404, 263] on span "Continuar con Facebook" at bounding box center [406, 264] width 77 height 8
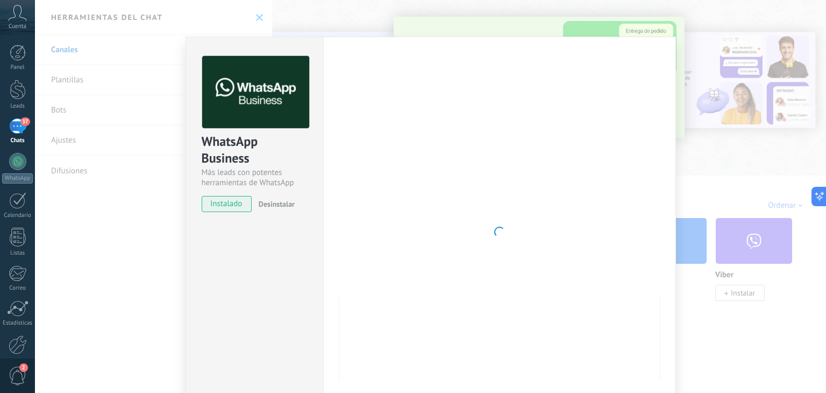
click at [230, 204] on span "instalado" at bounding box center [226, 204] width 49 height 16
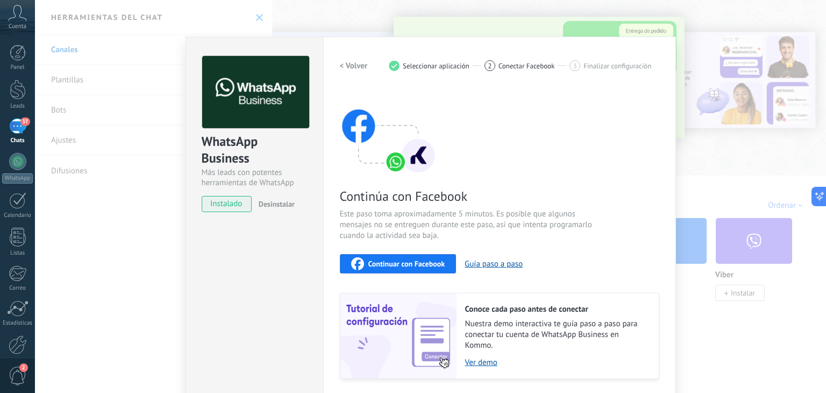
click at [394, 265] on span "Continuar con Facebook" at bounding box center [406, 264] width 77 height 8
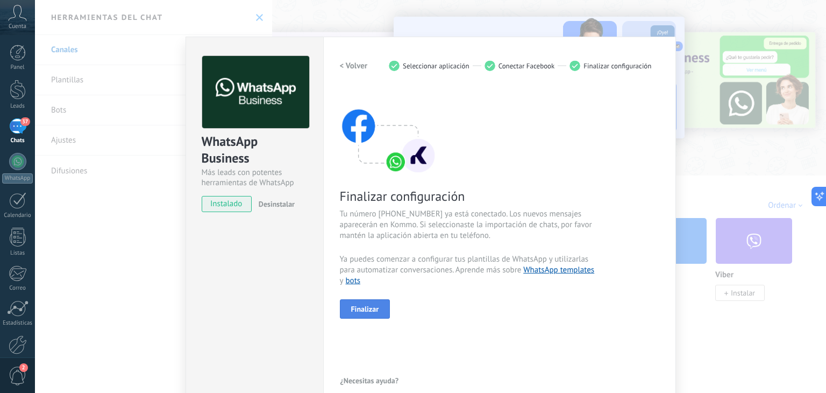
click at [356, 308] on span "Finalizar" at bounding box center [365, 309] width 28 height 8
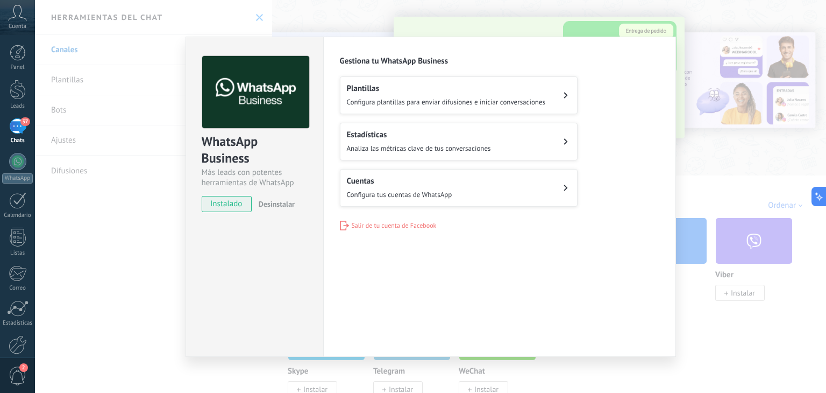
click at [564, 186] on icon at bounding box center [566, 187] width 4 height 6
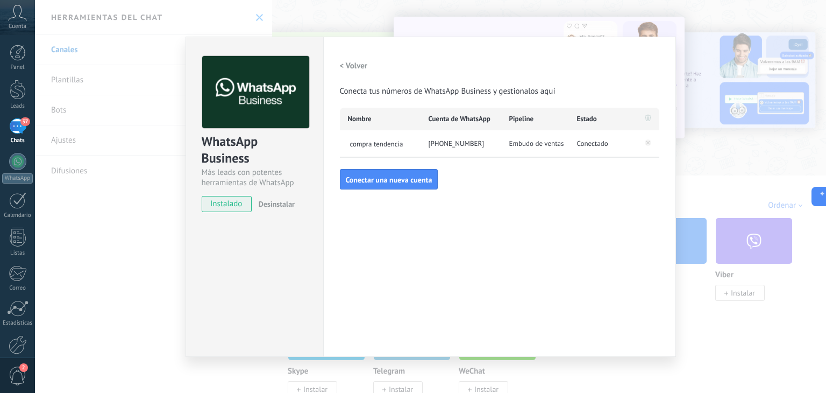
click at [718, 181] on div "WhatsApp Business Más leads con potentes herramientas de WhatsApp instalado Des…" at bounding box center [430, 196] width 791 height 393
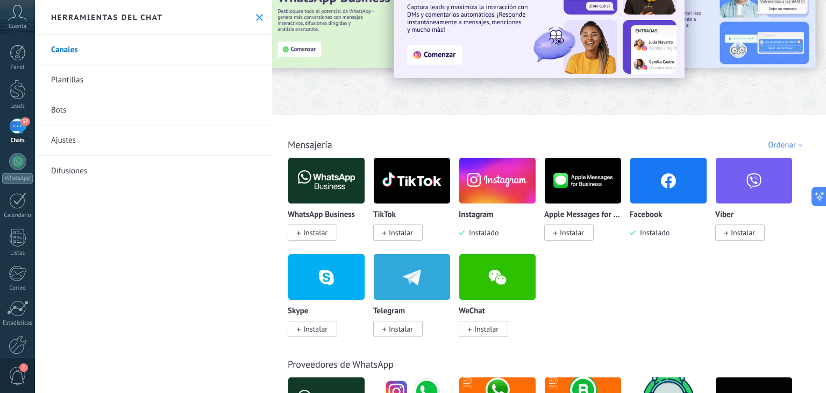
scroll to position [54, 0]
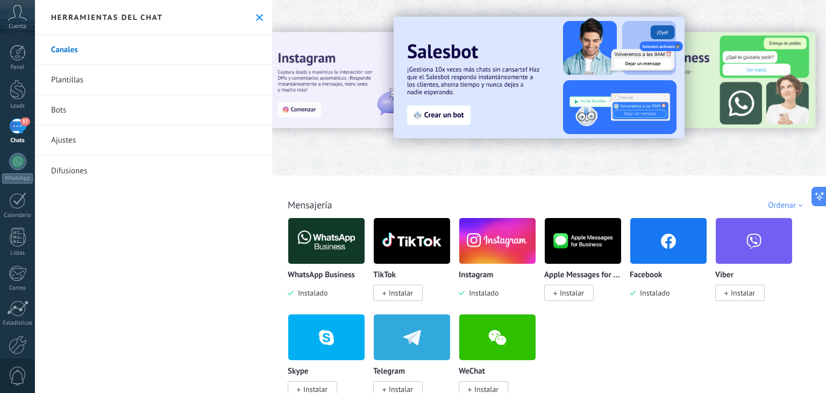
click at [77, 112] on link "Bots" at bounding box center [153, 110] width 237 height 30
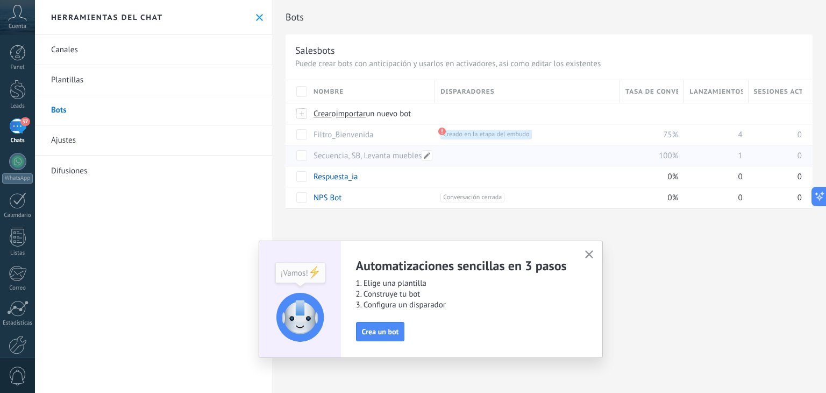
click at [404, 153] on link "Secuencia, SB, Levanta muebles" at bounding box center [368, 156] width 108 height 10
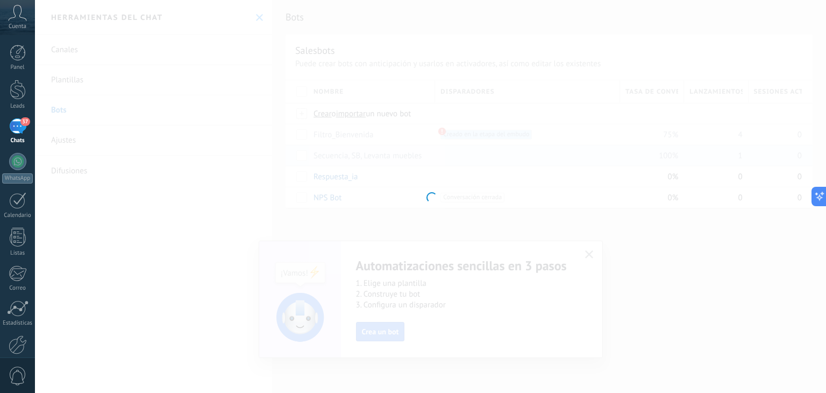
type input "**********"
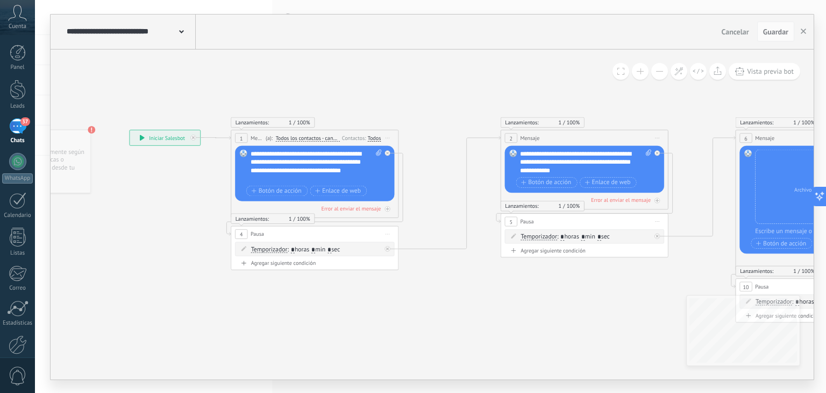
drag, startPoint x: 648, startPoint y: 145, endPoint x: 434, endPoint y: 145, distance: 214.1
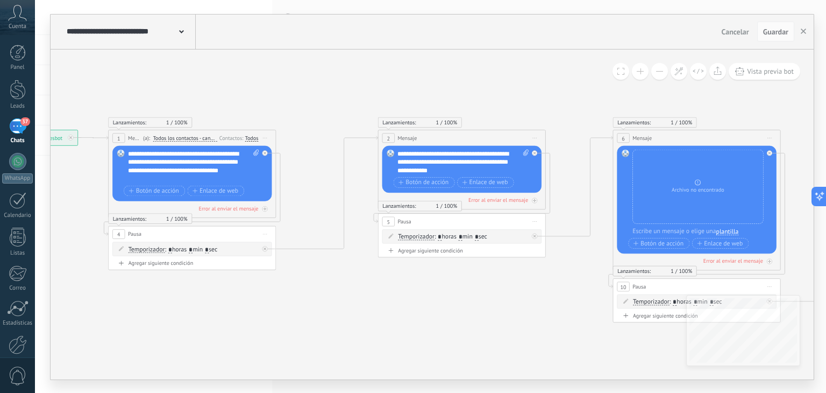
drag, startPoint x: 551, startPoint y: 82, endPoint x: 470, endPoint y: 116, distance: 88.5
click at [422, 80] on icon at bounding box center [814, 193] width 2034 height 677
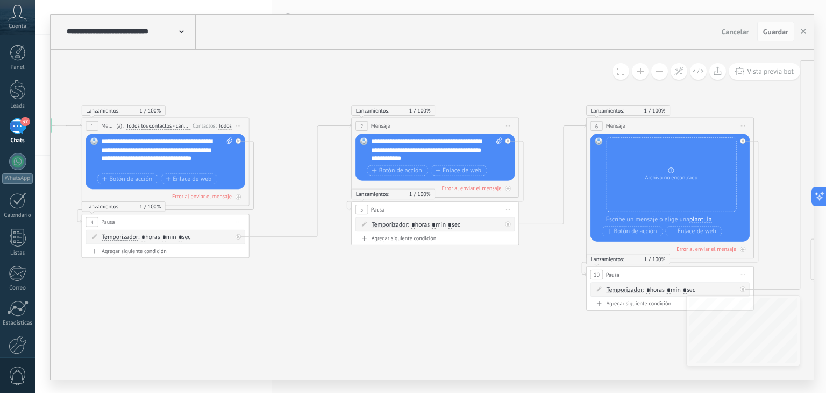
drag, startPoint x: 556, startPoint y: 102, endPoint x: 539, endPoint y: 93, distance: 19.2
click at [540, 93] on icon at bounding box center [787, 180] width 2034 height 677
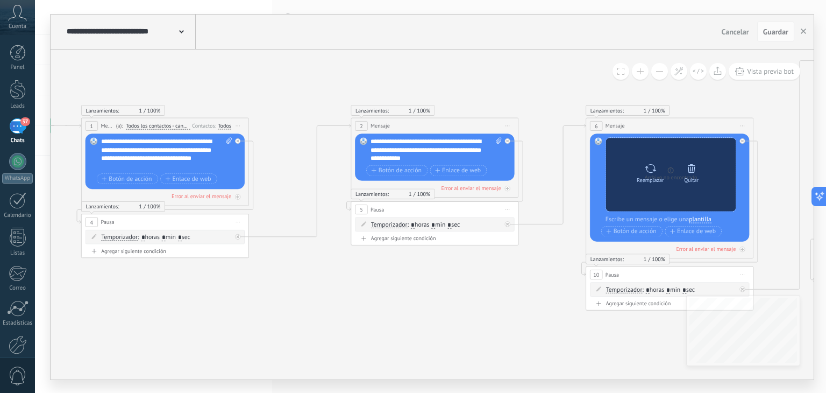
click at [648, 171] on icon at bounding box center [650, 168] width 12 height 12
click input "Subir" at bounding box center [0, 0] width 0 height 0
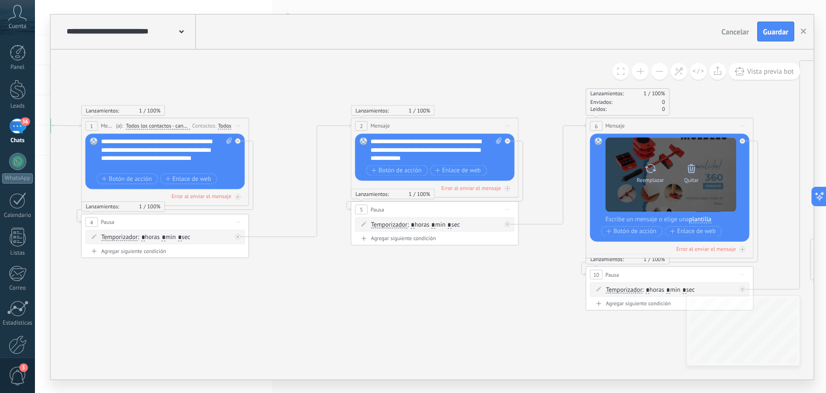
click at [646, 173] on icon at bounding box center [650, 168] width 12 height 12
click input "Subir" at bounding box center [0, 0] width 0 height 0
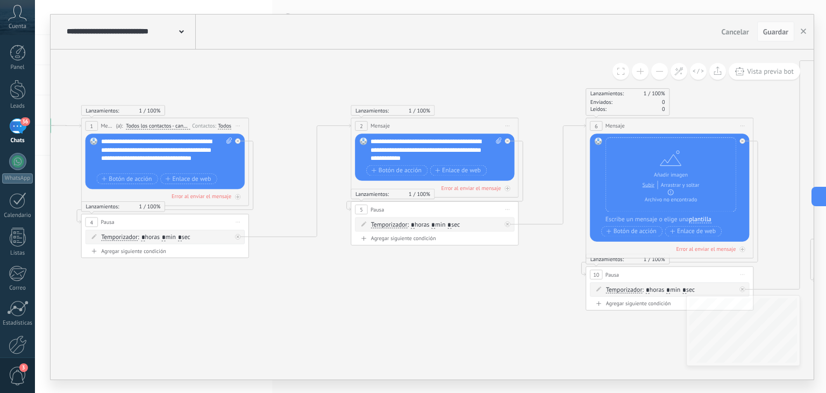
click at [792, 196] on icon at bounding box center [787, 180] width 2034 height 677
drag, startPoint x: 628, startPoint y: 188, endPoint x: 641, endPoint y: 160, distance: 30.8
click at [641, 160] on div "Reemplazar Quitar Convertir a mensaje de voz Arrastre la imagen aquí para adjun…" at bounding box center [671, 174] width 131 height 74
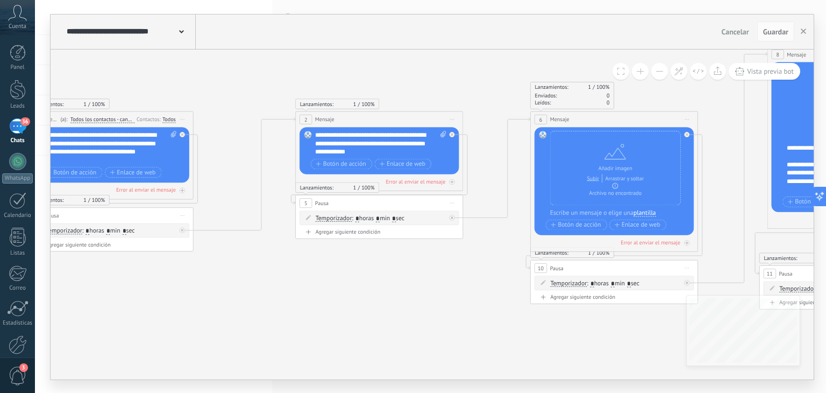
drag, startPoint x: 532, startPoint y: 230, endPoint x: 473, endPoint y: 246, distance: 60.8
click at [458, 252] on icon at bounding box center [731, 174] width 2034 height 677
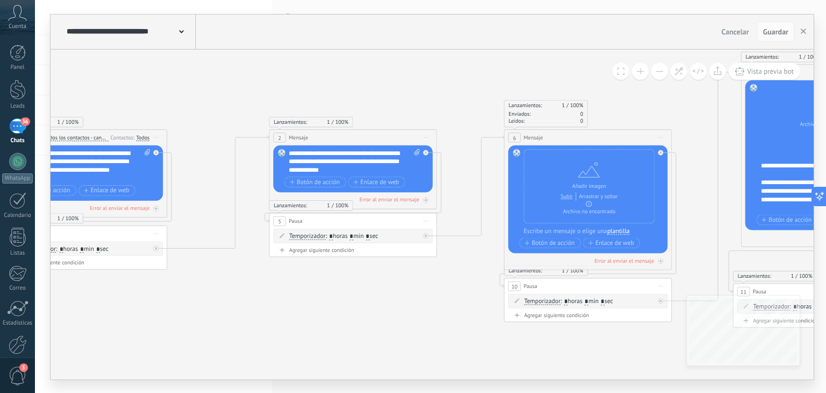
drag, startPoint x: 707, startPoint y: 167, endPoint x: 700, endPoint y: 179, distance: 13.7
click at [702, 179] on icon at bounding box center [705, 195] width 2034 height 682
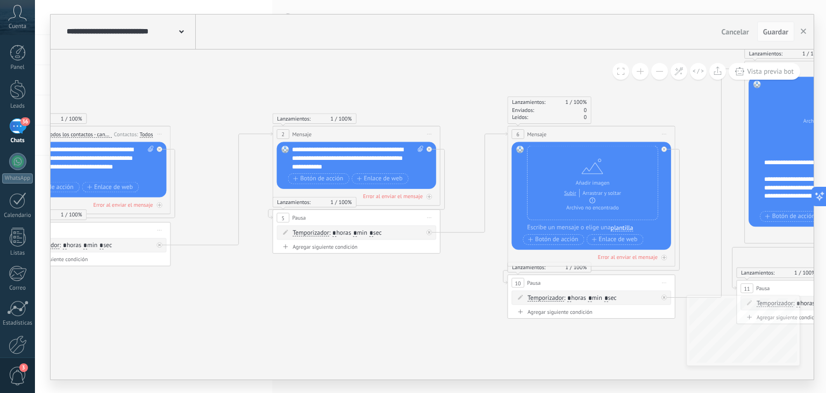
click at [571, 192] on label "Subir" at bounding box center [570, 192] width 12 height 9
click at [0, 0] on input "Subir" at bounding box center [0, 0] width 0 height 0
click at [688, 193] on icon at bounding box center [708, 192] width 2034 height 682
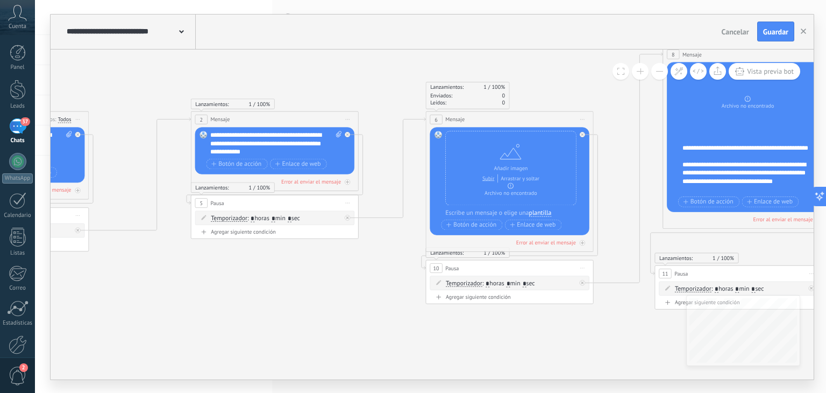
drag, startPoint x: 691, startPoint y: 207, endPoint x: 609, endPoint y: 193, distance: 83.0
click at [609, 193] on icon at bounding box center [626, 177] width 2034 height 682
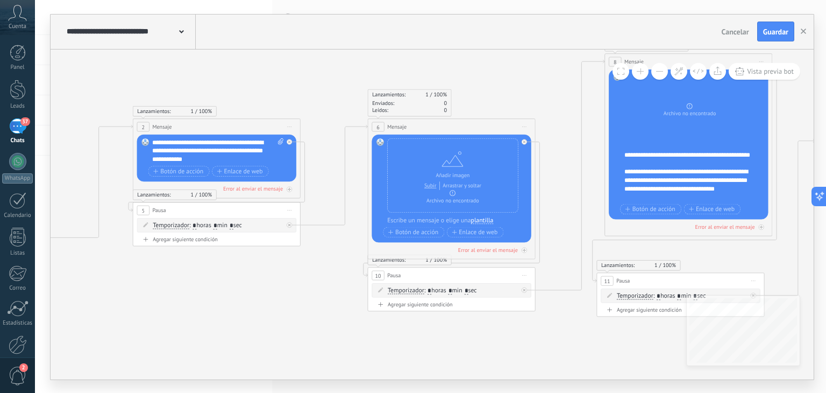
drag, startPoint x: 622, startPoint y: 185, endPoint x: 544, endPoint y: 192, distance: 78.3
click at [544, 192] on icon at bounding box center [568, 184] width 2034 height 682
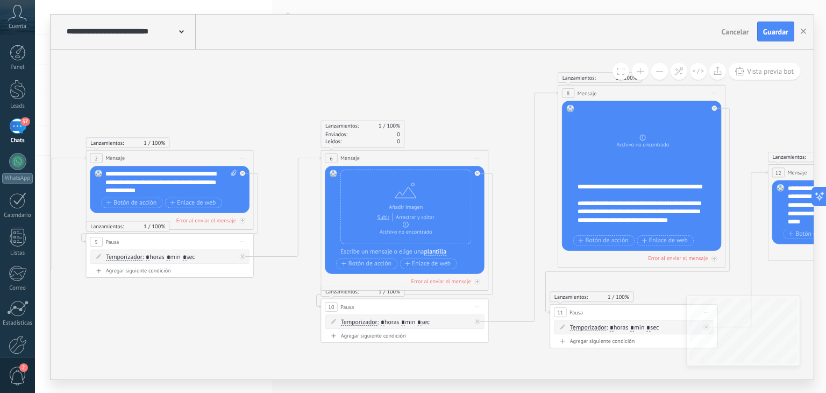
drag, startPoint x: 559, startPoint y: 133, endPoint x: 523, endPoint y: 171, distance: 52.1
click at [523, 171] on icon at bounding box center [522, 216] width 2034 height 682
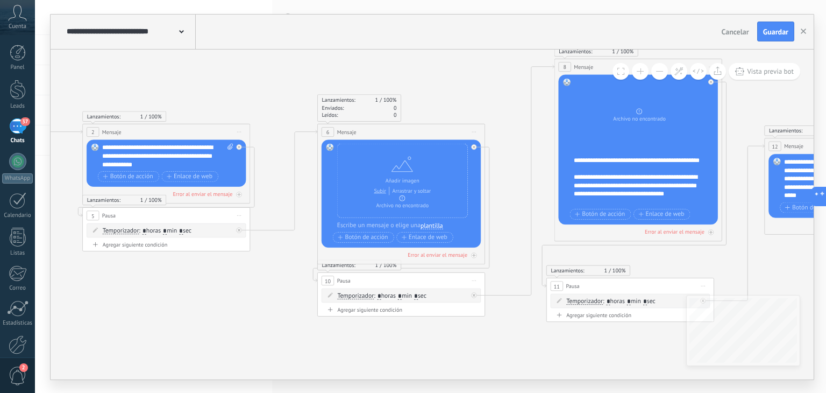
drag, startPoint x: 521, startPoint y: 169, endPoint x: 521, endPoint y: 134, distance: 34.4
click at [525, 136] on icon at bounding box center [518, 190] width 2034 height 682
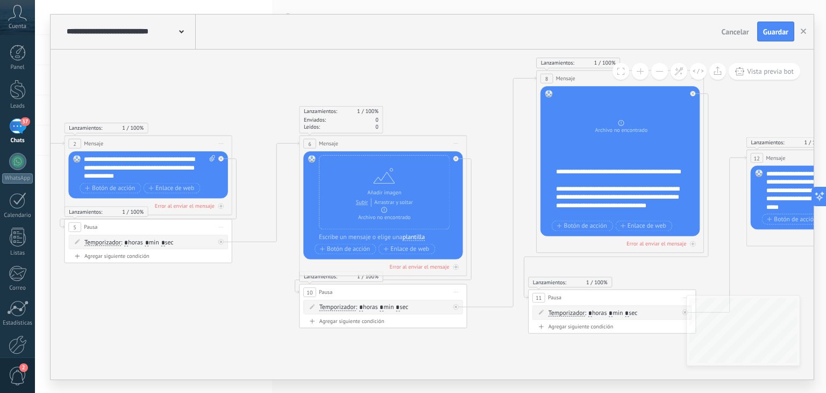
drag, startPoint x: 523, startPoint y: 196, endPoint x: 504, endPoint y: 209, distance: 23.3
click at [504, 209] on icon at bounding box center [500, 201] width 2034 height 682
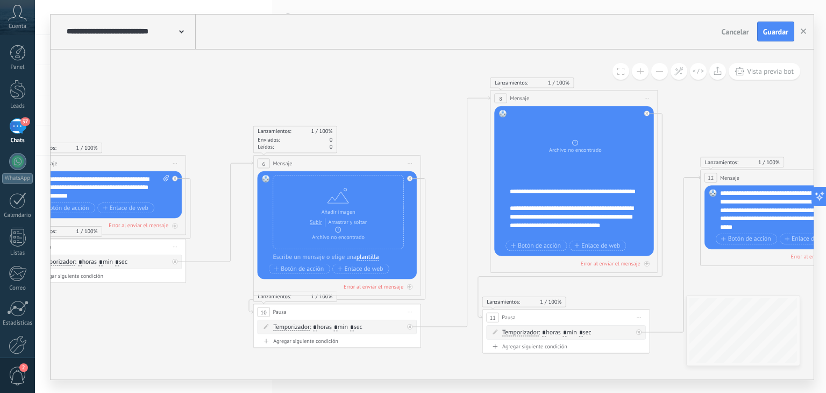
drag, startPoint x: 500, startPoint y: 186, endPoint x: 442, endPoint y: 207, distance: 62.3
click at [442, 207] on icon at bounding box center [454, 221] width 2034 height 682
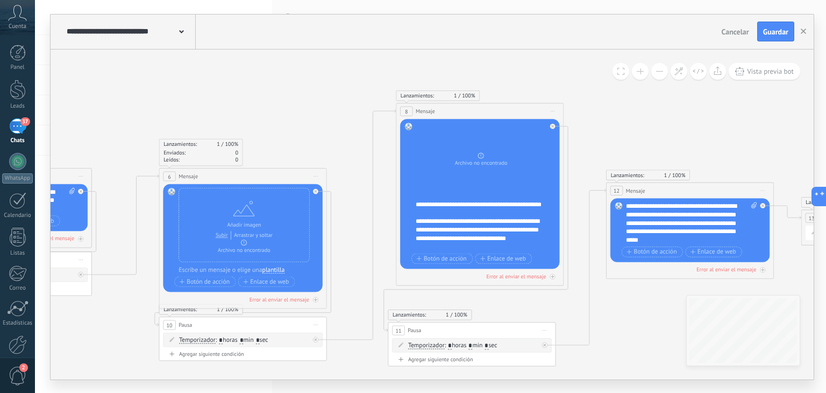
drag, startPoint x: 594, startPoint y: 75, endPoint x: 515, endPoint y: 82, distance: 79.4
click at [513, 84] on icon at bounding box center [360, 234] width 2034 height 682
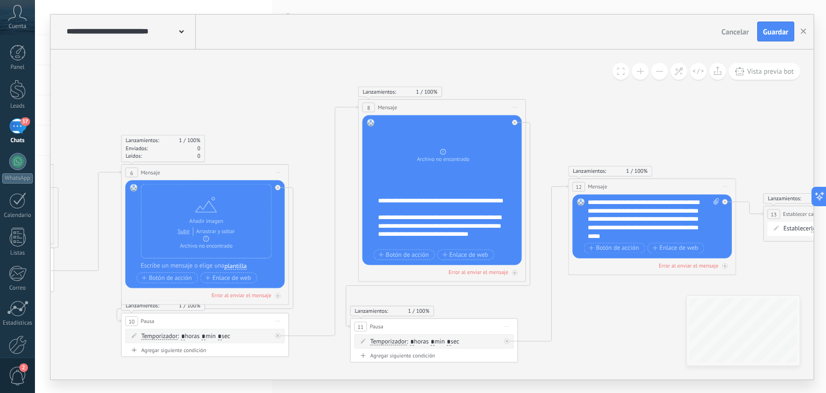
drag, startPoint x: 549, startPoint y: 76, endPoint x: 506, endPoint y: 63, distance: 45.3
click at [507, 69] on icon at bounding box center [322, 230] width 2034 height 682
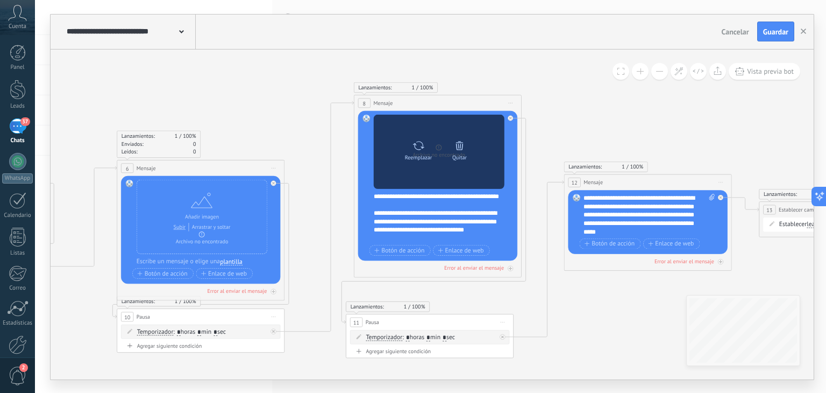
click at [415, 147] on icon at bounding box center [418, 145] width 11 height 9
click input "Subir" at bounding box center [0, 0] width 0 height 0
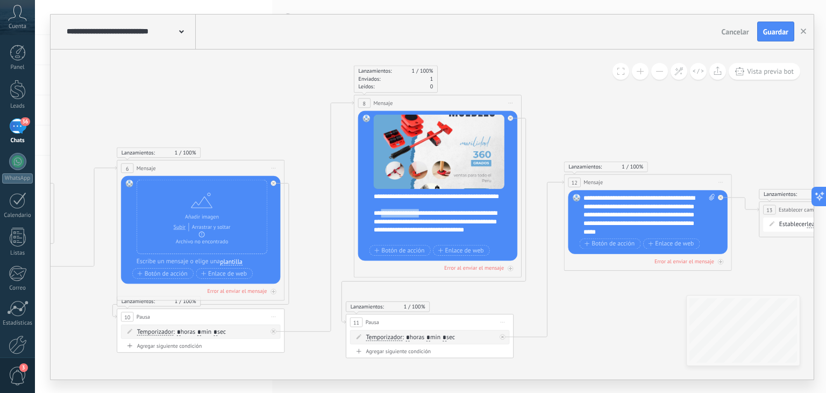
drag, startPoint x: 382, startPoint y: 219, endPoint x: 425, endPoint y: 220, distance: 43.6
click at [425, 220] on div "**********" at bounding box center [443, 217] width 139 height 51
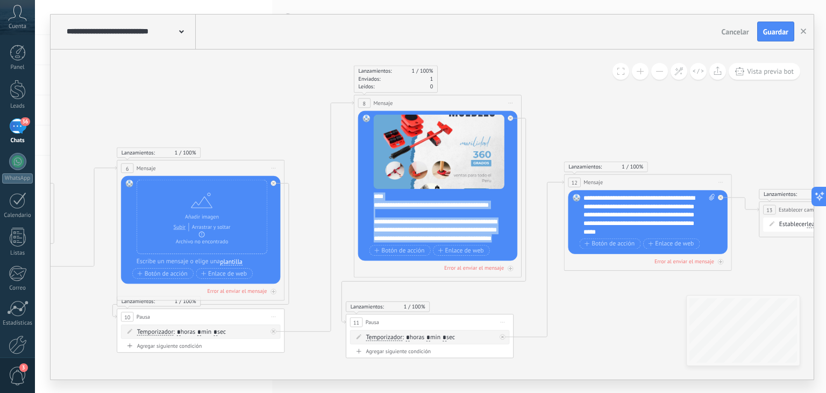
scroll to position [290, 0]
drag, startPoint x: 374, startPoint y: 196, endPoint x: 498, endPoint y: 249, distance: 134.5
click at [498, 249] on div "**********" at bounding box center [439, 185] width 131 height 143
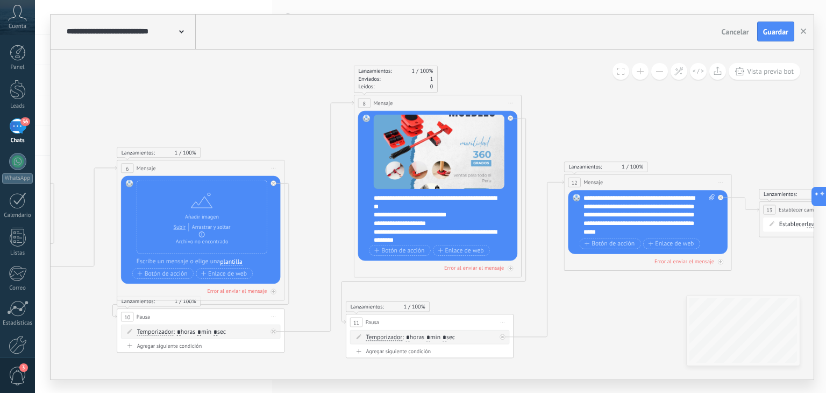
scroll to position [11, 0]
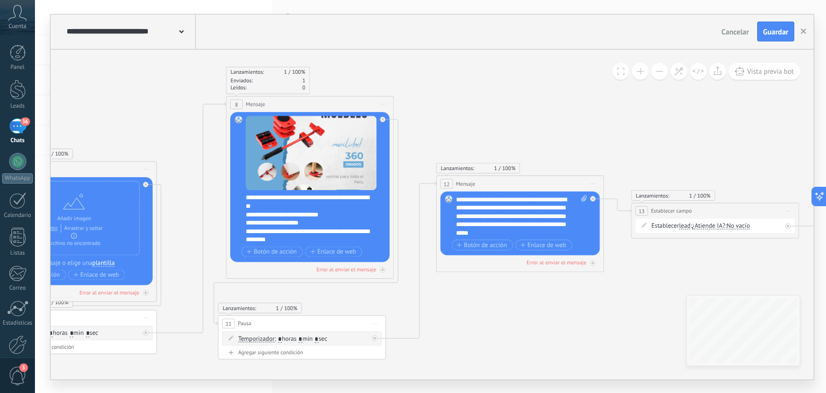
drag, startPoint x: 549, startPoint y: 140, endPoint x: 420, endPoint y: 136, distance: 128.6
click at [410, 141] on icon at bounding box center [226, 227] width 2107 height 682
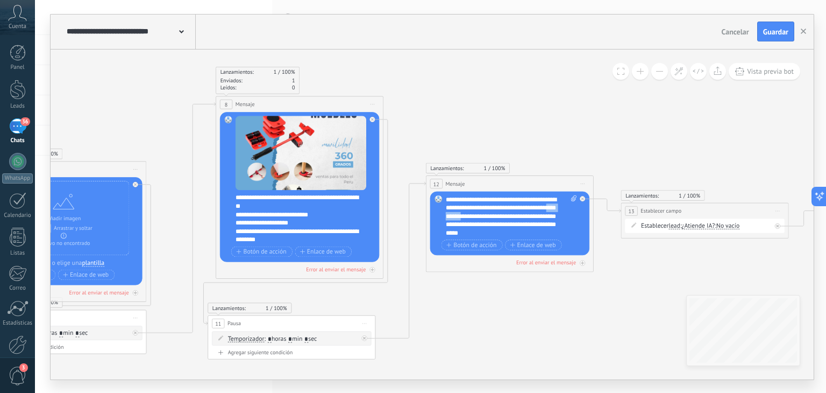
drag, startPoint x: 446, startPoint y: 214, endPoint x: 478, endPoint y: 214, distance: 32.3
click at [478, 214] on div "**********" at bounding box center [512, 216] width 132 height 42
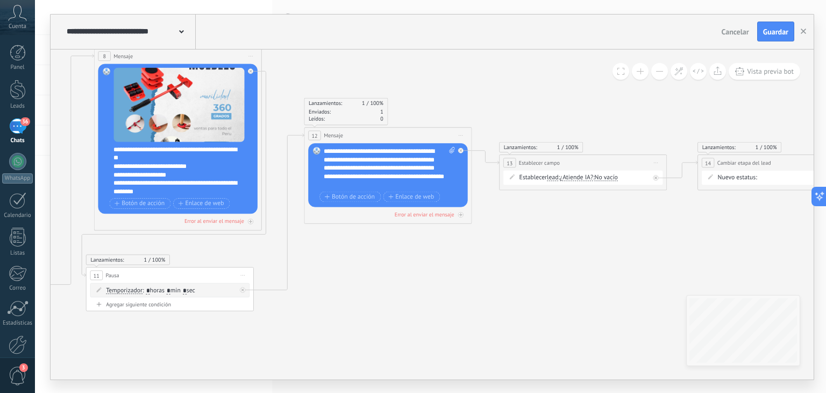
drag, startPoint x: 652, startPoint y: 144, endPoint x: 530, endPoint y: 96, distance: 130.8
click at [530, 96] on icon at bounding box center [94, 179] width 2107 height 682
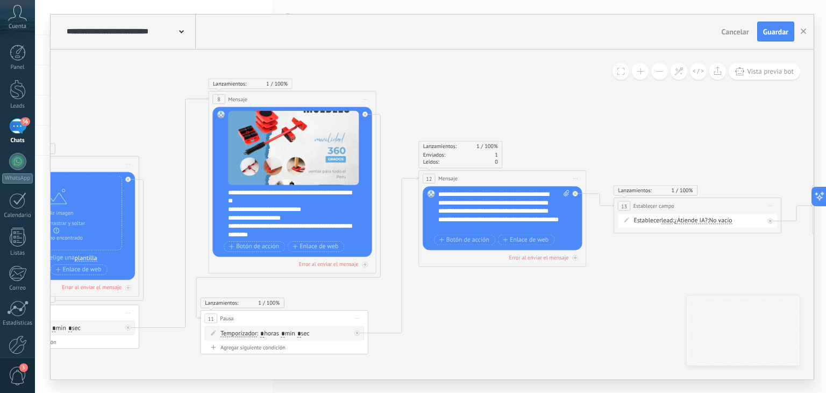
drag, startPoint x: 304, startPoint y: 77, endPoint x: 428, endPoint y: 112, distance: 128.2
click at [409, 120] on icon at bounding box center [209, 222] width 2107 height 682
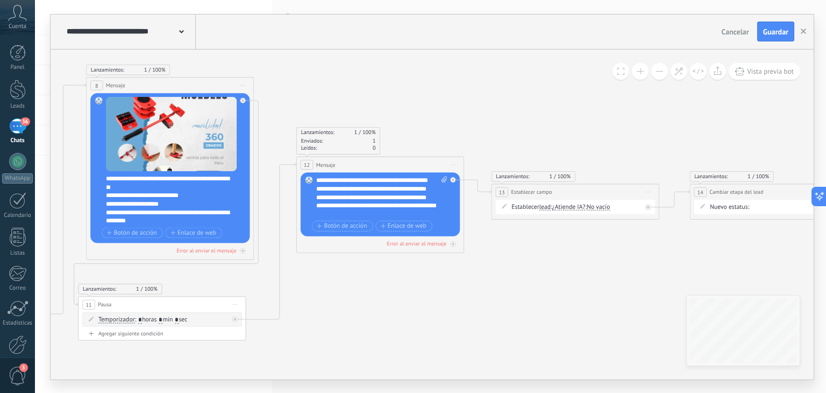
drag, startPoint x: 666, startPoint y: 143, endPoint x: 544, endPoint y: 129, distance: 122.4
click at [544, 129] on icon at bounding box center [86, 208] width 2107 height 682
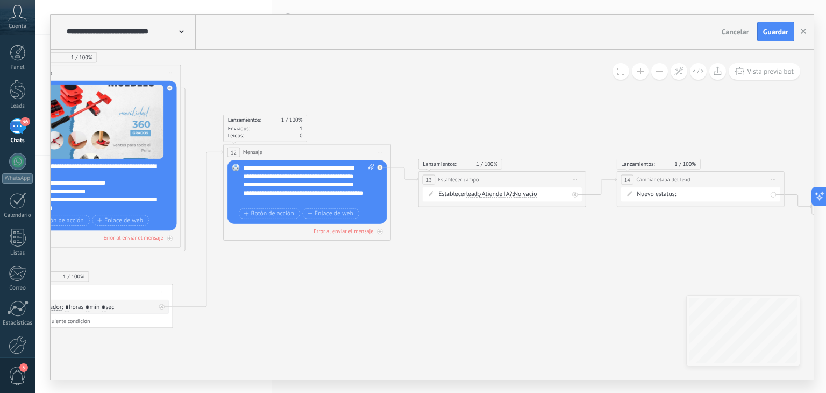
drag, startPoint x: 550, startPoint y: 133, endPoint x: 475, endPoint y: 120, distance: 75.9
click at [475, 120] on icon at bounding box center [13, 196] width 2107 height 682
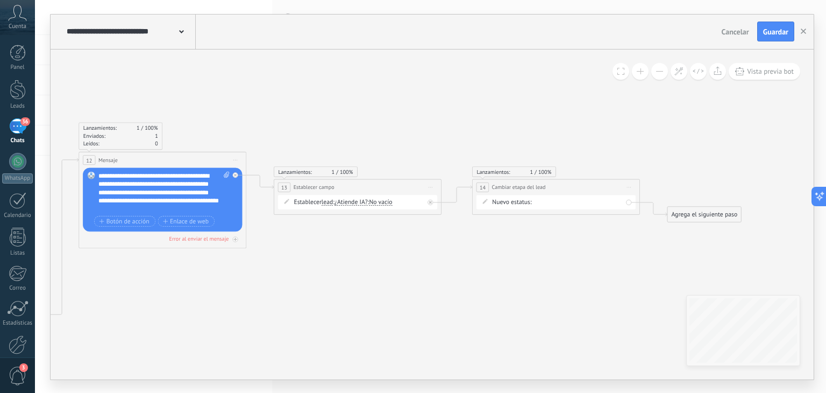
drag, startPoint x: 738, startPoint y: 123, endPoint x: 593, endPoint y: 131, distance: 144.9
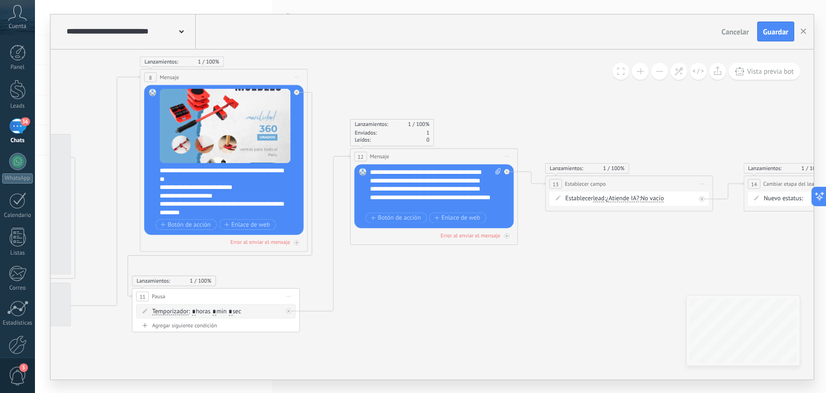
drag, startPoint x: 307, startPoint y: 104, endPoint x: 542, endPoint y: 106, distance: 235.6
click at [597, 103] on icon at bounding box center [140, 200] width 2107 height 682
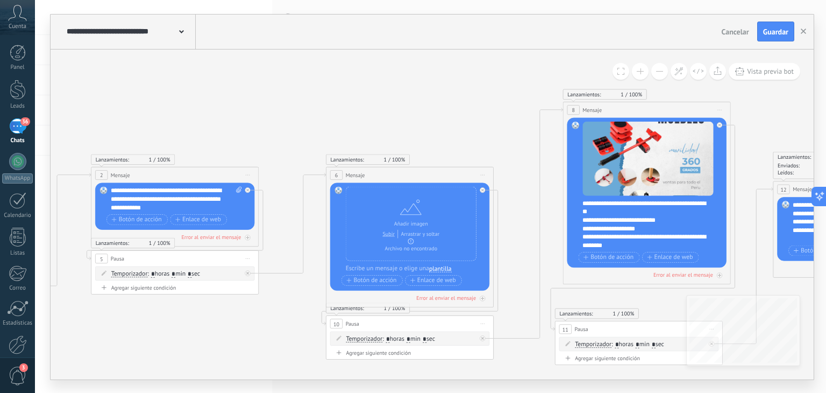
drag, startPoint x: 391, startPoint y: 88, endPoint x: 755, endPoint y: 109, distance: 364.8
click at [760, 108] on icon at bounding box center [563, 233] width 2107 height 682
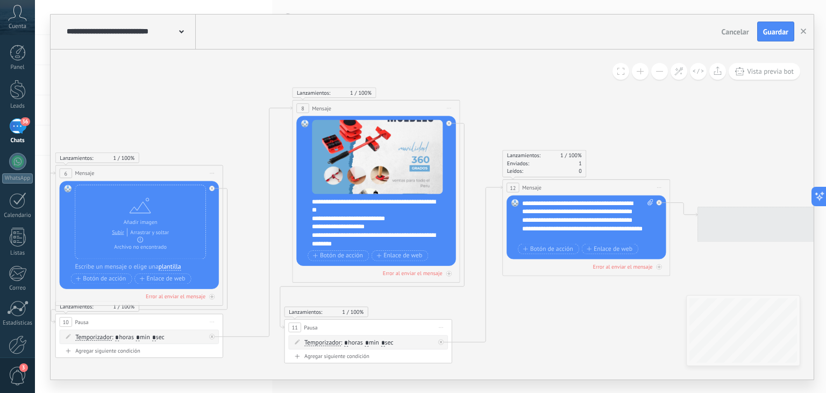
drag, startPoint x: 473, startPoint y: 100, endPoint x: 207, endPoint y: 98, distance: 266.3
click at [195, 98] on icon at bounding box center [292, 231] width 2107 height 682
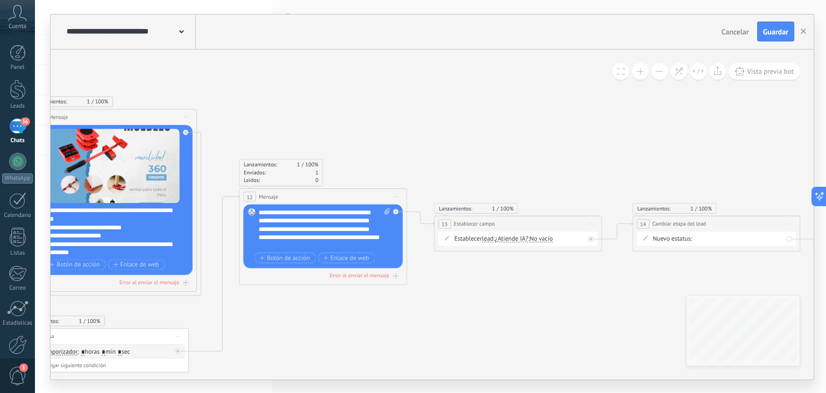
drag, startPoint x: 699, startPoint y: 107, endPoint x: 434, endPoint y: 115, distance: 265.3
click at [442, 115] on icon at bounding box center [29, 240] width 2107 height 682
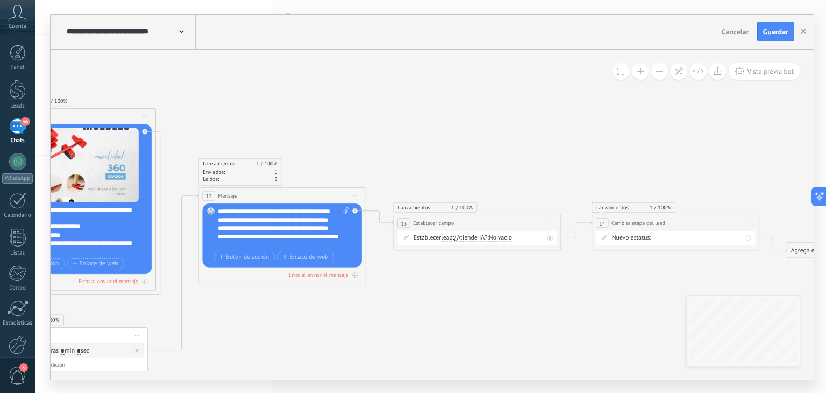
drag, startPoint x: 579, startPoint y: 117, endPoint x: 532, endPoint y: 117, distance: 47.3
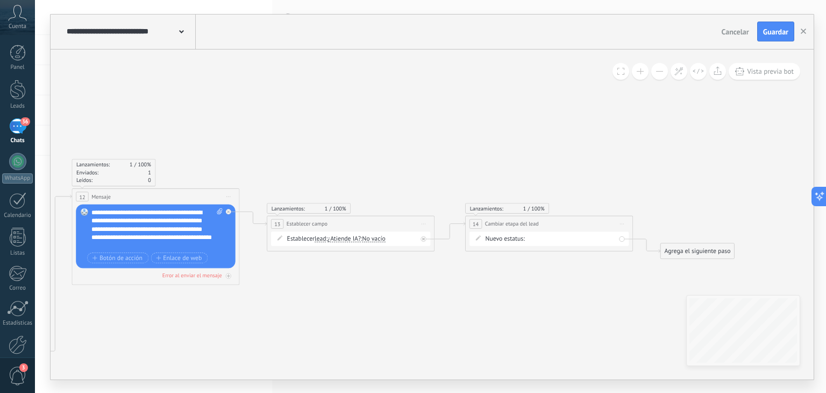
drag, startPoint x: 553, startPoint y: 115, endPoint x: 575, endPoint y: 116, distance: 21.6
click at [775, 28] on span "Guardar" at bounding box center [775, 32] width 25 height 8
click at [803, 29] on icon "button" at bounding box center [803, 31] width 5 height 5
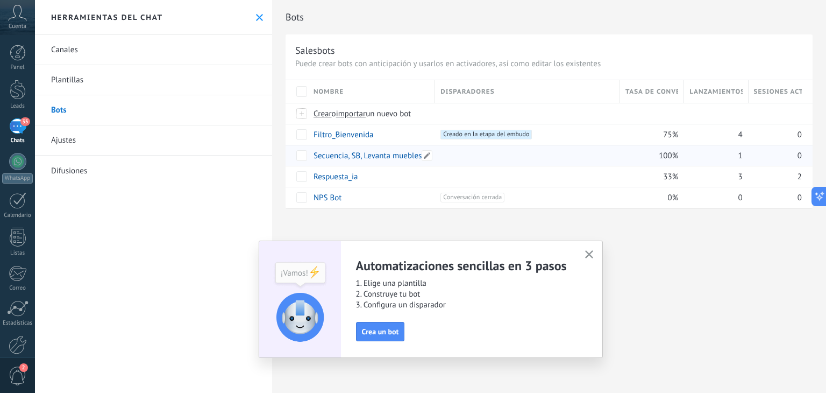
click at [363, 153] on link "Secuencia, SB, Levanta muebles" at bounding box center [368, 156] width 108 height 10
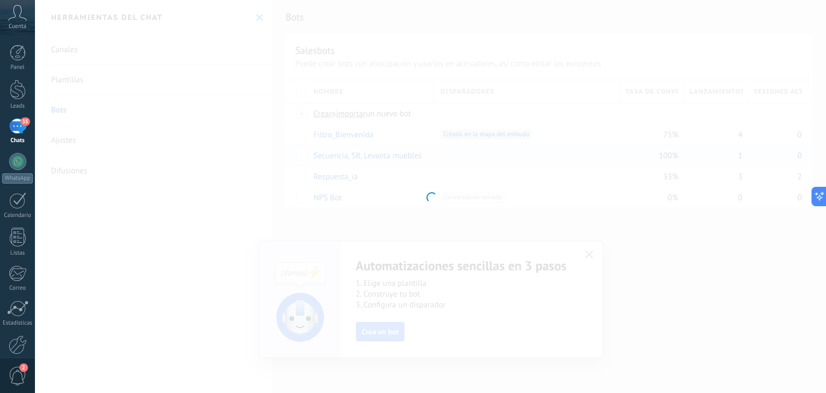
type input "**********"
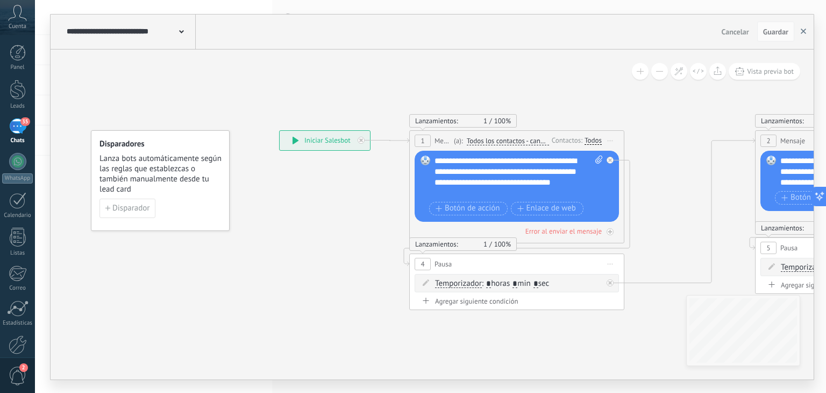
click at [803, 27] on button "button" at bounding box center [804, 32] width 16 height 20
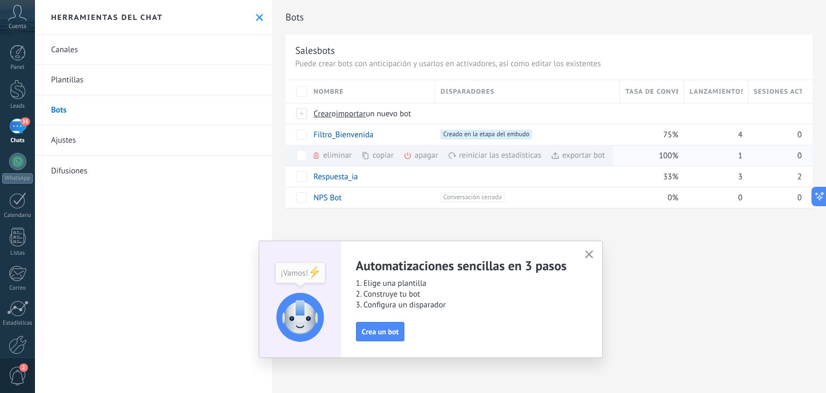
click at [381, 156] on div "copiar màs" at bounding box center [395, 155] width 69 height 21
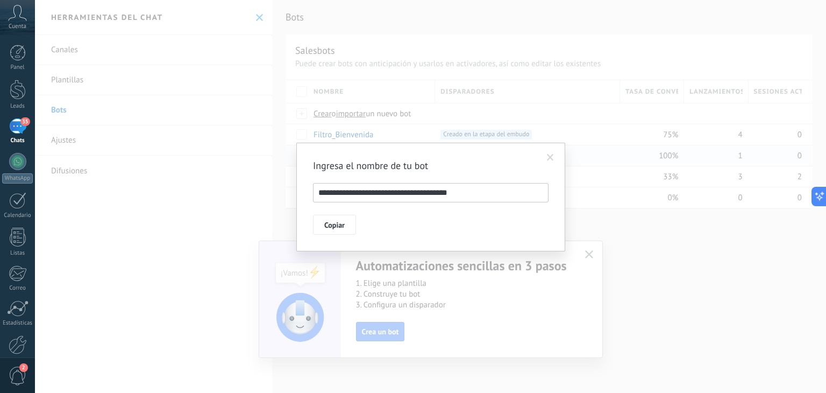
drag, startPoint x: 368, startPoint y: 193, endPoint x: 418, endPoint y: 194, distance: 50.6
click at [423, 194] on input "**********" at bounding box center [431, 192] width 236 height 19
click at [365, 194] on input "**********" at bounding box center [431, 192] width 236 height 19
drag, startPoint x: 367, startPoint y: 194, endPoint x: 459, endPoint y: 193, distance: 91.4
click at [459, 193] on input "**********" at bounding box center [431, 192] width 236 height 19
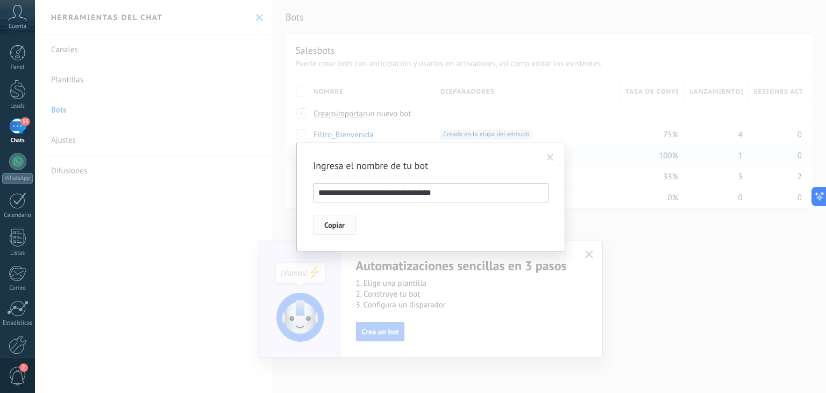
type input "**********"
click at [342, 222] on span "Copiar" at bounding box center [334, 225] width 20 height 8
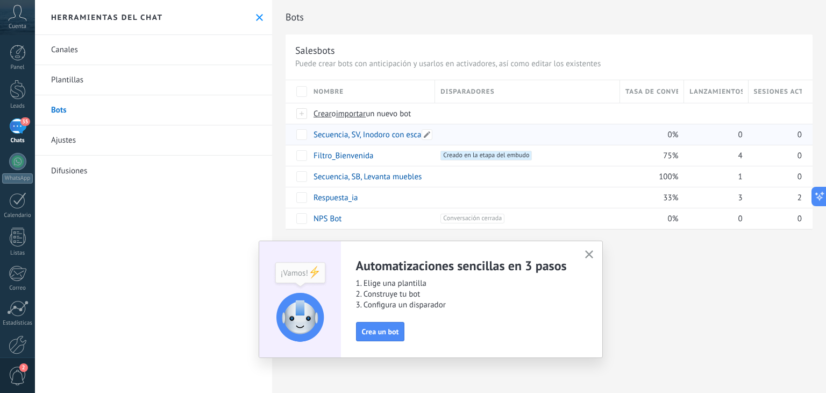
click at [371, 134] on link "Secuencia, SV, Inodoro con escalera" at bounding box center [374, 135] width 121 height 10
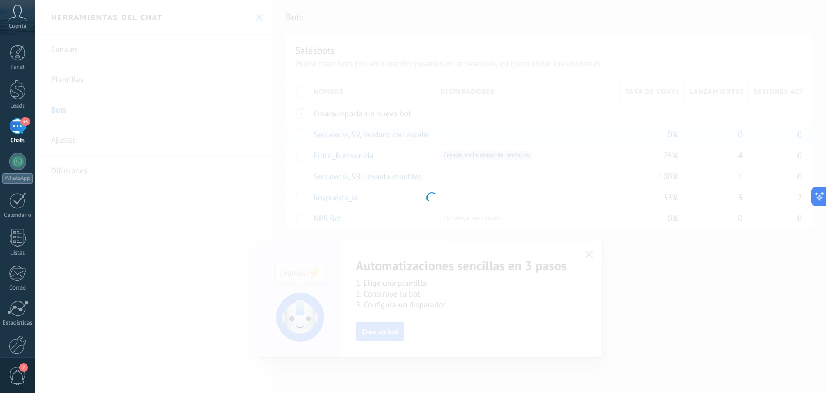
type input "**********"
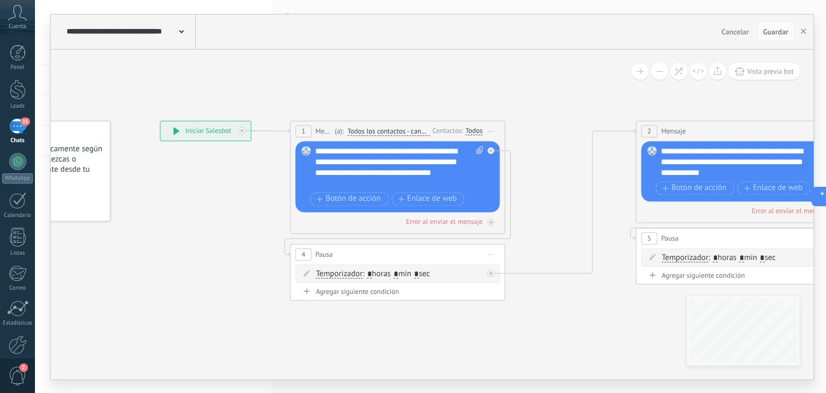
drag, startPoint x: 533, startPoint y: 97, endPoint x: 389, endPoint y: 84, distance: 144.2
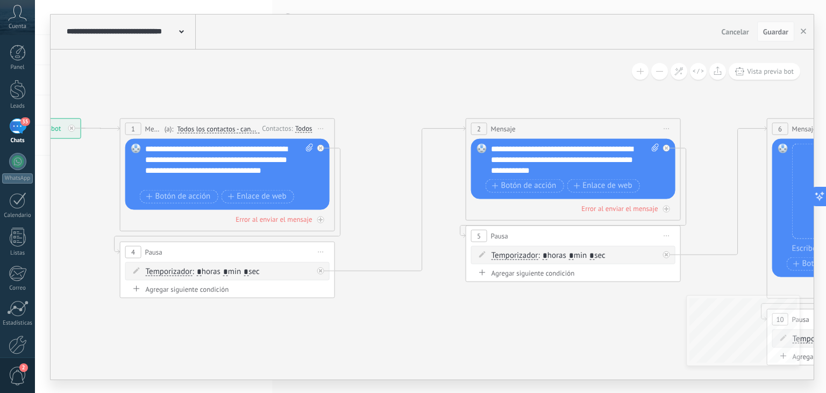
drag, startPoint x: 499, startPoint y: 80, endPoint x: 459, endPoint y: 119, distance: 55.9
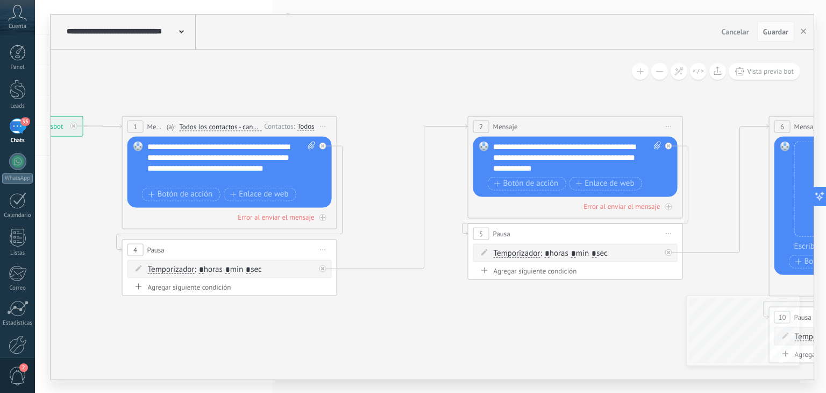
drag, startPoint x: 708, startPoint y: 112, endPoint x: 734, endPoint y: 108, distance: 26.6
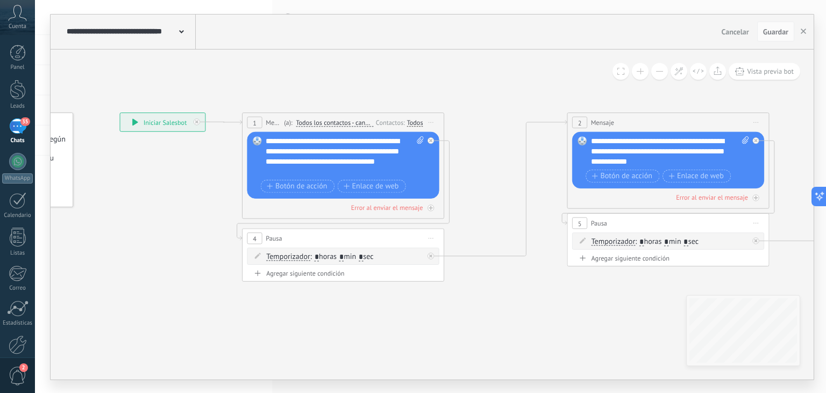
drag, startPoint x: 434, startPoint y: 96, endPoint x: 564, endPoint y: 82, distance: 131.5
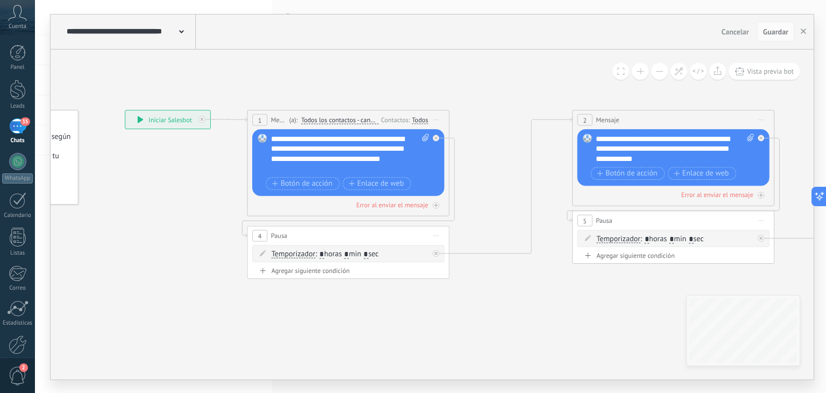
click at [732, 27] on span "Cancelar" at bounding box center [735, 32] width 27 height 10
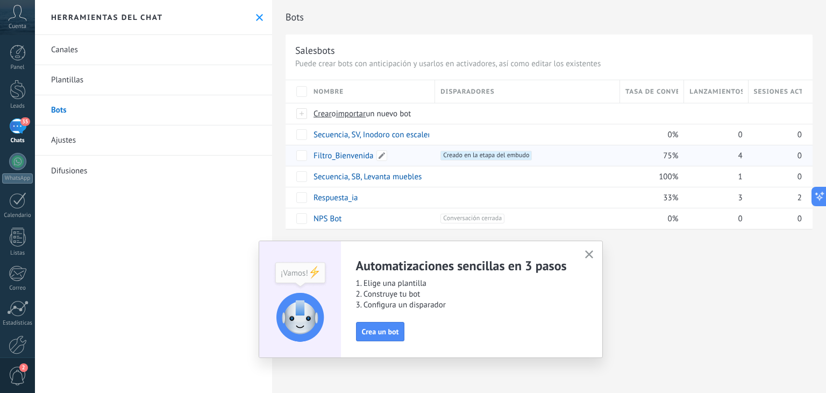
click at [350, 153] on link "Filtro_Bienvenida" at bounding box center [344, 156] width 60 height 10
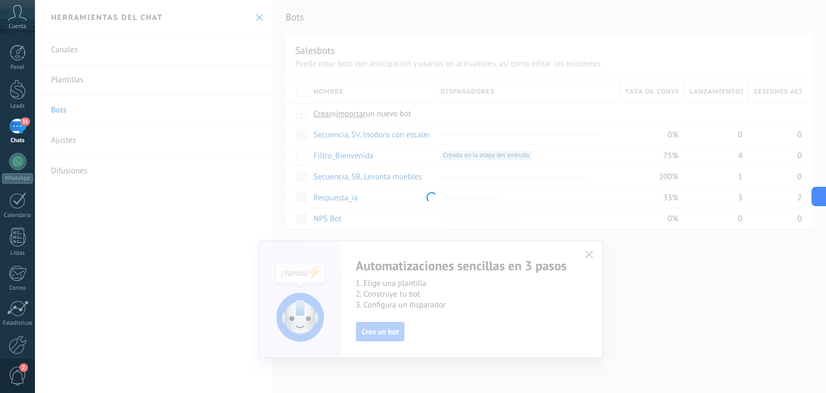
type input "**********"
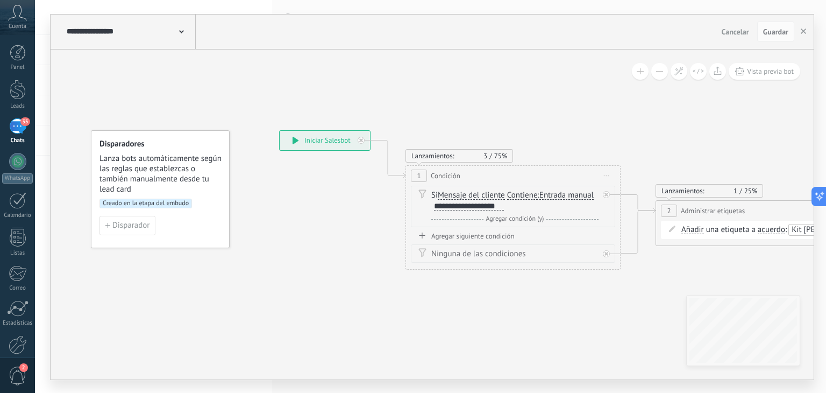
click at [508, 218] on span "Agregar condición (y)" at bounding box center [515, 219] width 63 height 8
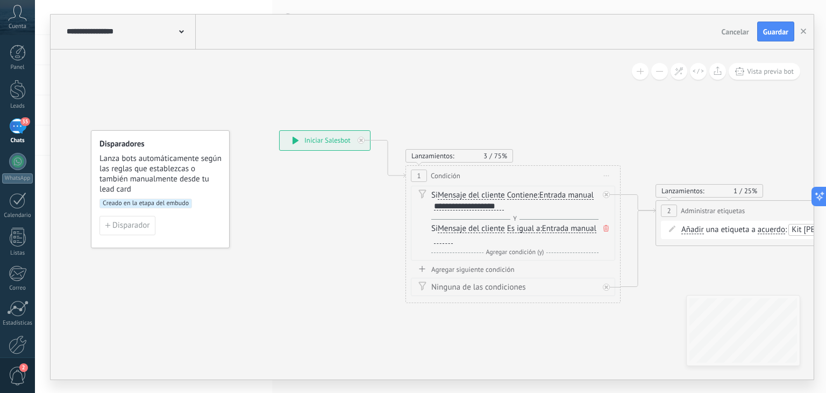
click at [606, 226] on icon at bounding box center [606, 228] width 5 height 6
click at [476, 235] on div "Agregar siguiente condición" at bounding box center [513, 235] width 204 height 9
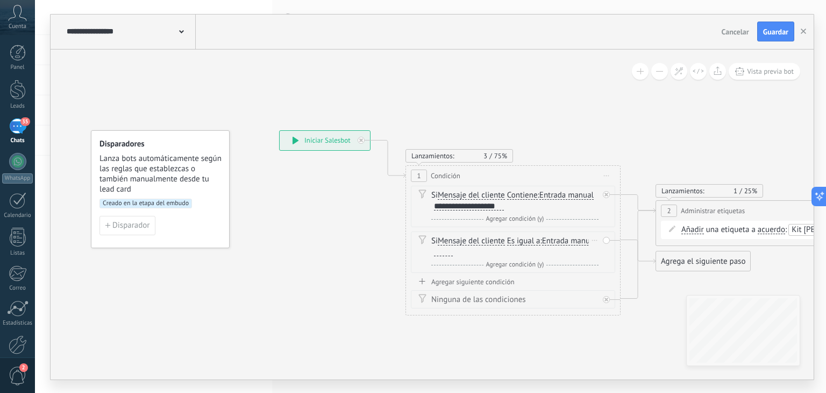
click at [520, 239] on span "Es igual a" at bounding box center [523, 241] width 33 height 9
click at [520, 239] on button "Es igual a" at bounding box center [569, 240] width 134 height 19
click at [529, 278] on span "Contiene" at bounding box center [560, 279] width 130 height 11
click at [444, 248] on div at bounding box center [443, 251] width 19 height 9
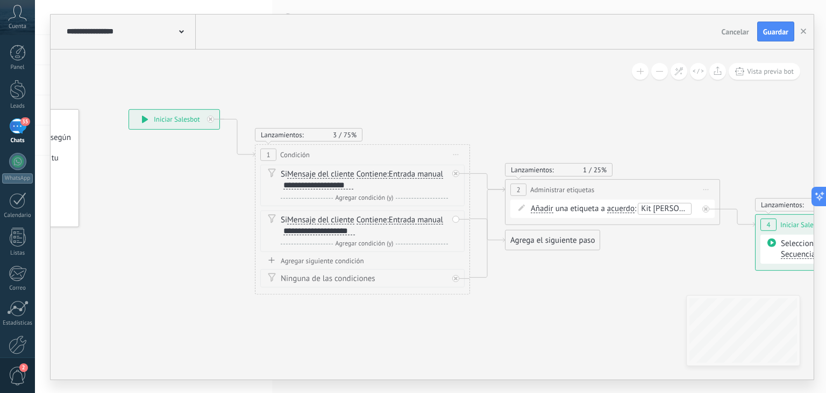
drag, startPoint x: 643, startPoint y: 147, endPoint x: 491, endPoint y: 126, distance: 153.7
click at [492, 126] on icon at bounding box center [596, 201] width 1473 height 722
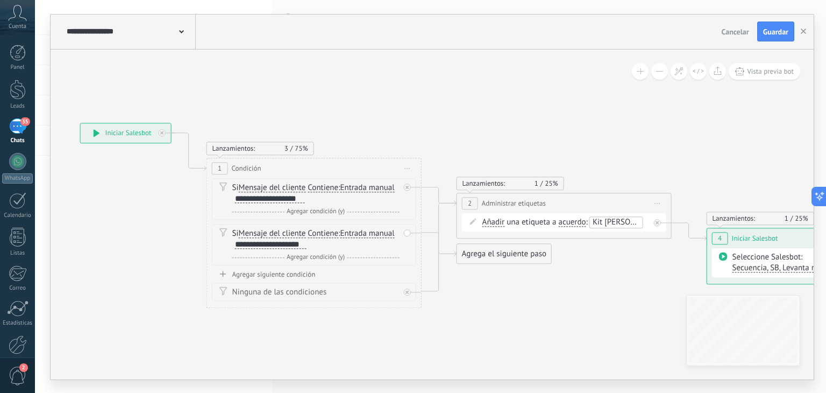
drag, startPoint x: 537, startPoint y: 124, endPoint x: 488, endPoint y: 139, distance: 51.6
click at [488, 139] on icon at bounding box center [547, 215] width 1473 height 722
click at [655, 203] on icon at bounding box center [655, 203] width 5 height 1
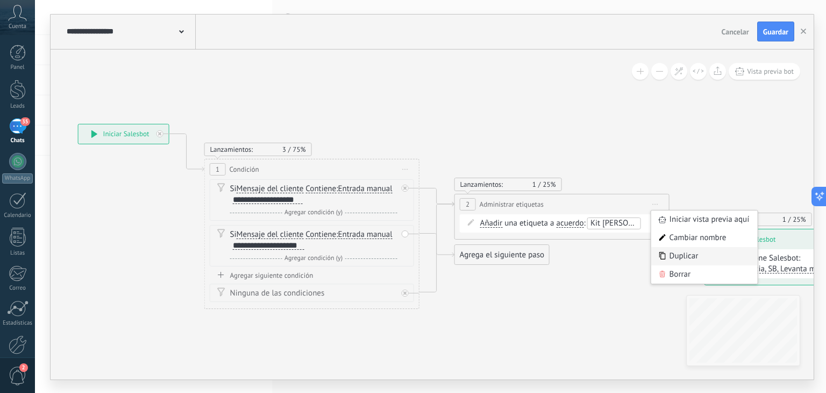
click at [675, 253] on div "Duplicar" at bounding box center [704, 256] width 107 height 18
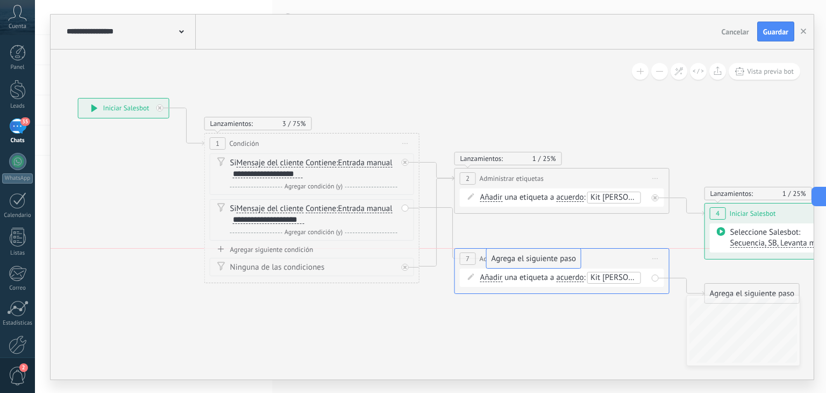
drag, startPoint x: 525, startPoint y: 231, endPoint x: 556, endPoint y: 265, distance: 46.1
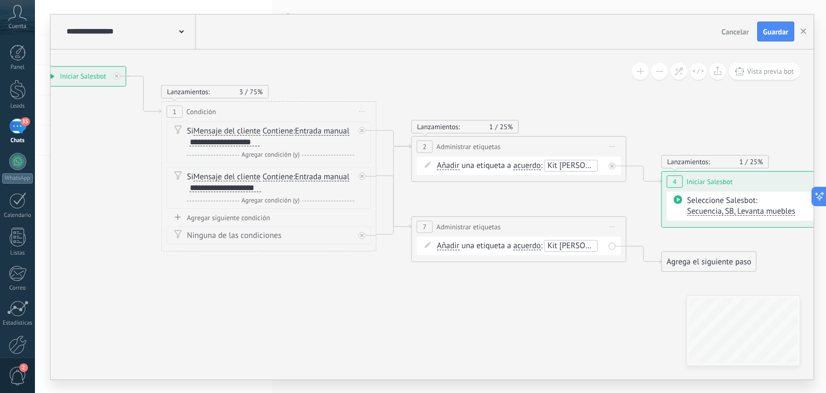
drag, startPoint x: 529, startPoint y: 313, endPoint x: 486, endPoint y: 281, distance: 53.5
click at [486, 281] on icon at bounding box center [502, 168] width 1473 height 743
click at [571, 244] on span "Kit [PERSON_NAME]" at bounding box center [583, 245] width 70 height 10
click at [478, 257] on span "Kit [PERSON_NAME]" at bounding box center [476, 257] width 70 height 10
click at [553, 247] on input "text" at bounding box center [572, 245] width 54 height 9
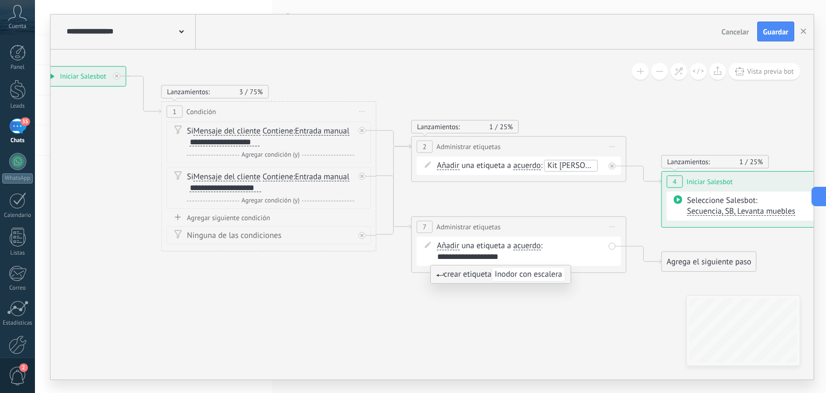
click at [459, 257] on input "**********" at bounding box center [472, 256] width 70 height 9
type input "**********"
click at [499, 304] on icon at bounding box center [502, 168] width 1473 height 743
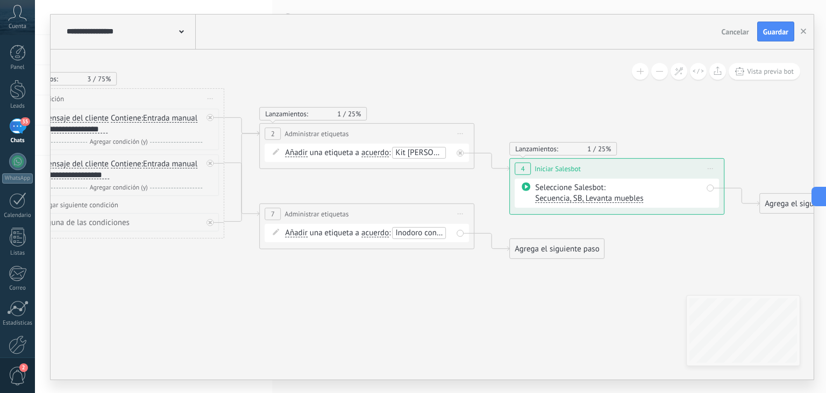
drag, startPoint x: 564, startPoint y: 295, endPoint x: 408, endPoint y: 282, distance: 156.5
click at [408, 282] on icon at bounding box center [350, 155] width 1473 height 743
click at [557, 244] on div "Agrega el siguiente paso" at bounding box center [553, 248] width 94 height 18
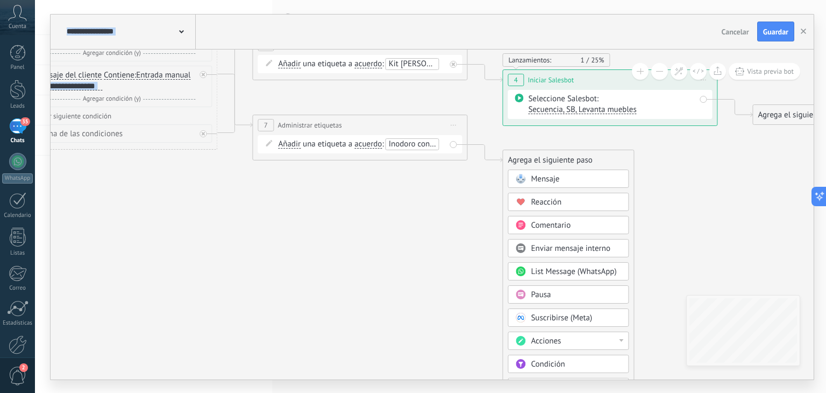
drag, startPoint x: 671, startPoint y: 236, endPoint x: 658, endPoint y: 108, distance: 128.7
click at [658, 108] on icon at bounding box center [343, 67] width 1473 height 743
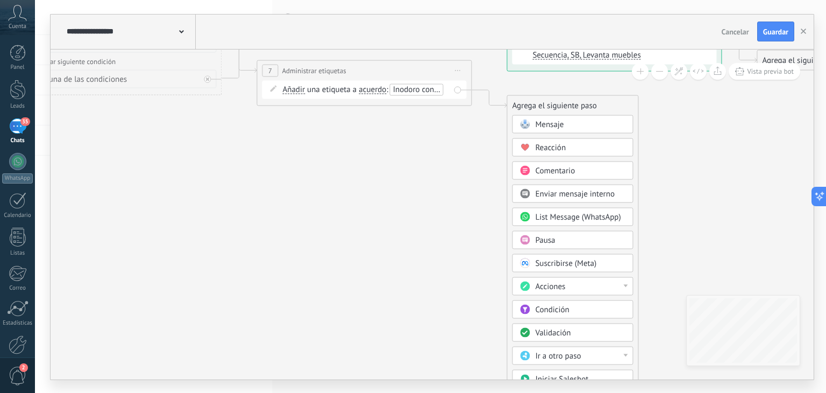
drag, startPoint x: 649, startPoint y: 198, endPoint x: 671, endPoint y: 236, distance: 44.1
click at [661, 144] on icon at bounding box center [347, 12] width 1473 height 743
click at [570, 374] on span "Iniciar Salesbot" at bounding box center [561, 378] width 53 height 10
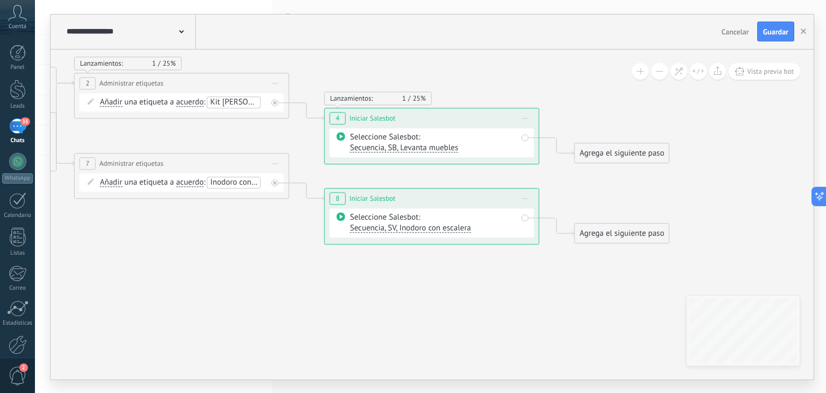
drag, startPoint x: 583, startPoint y: 218, endPoint x: 590, endPoint y: 310, distance: 92.7
click at [584, 311] on icon at bounding box center [165, 123] width 1473 height 779
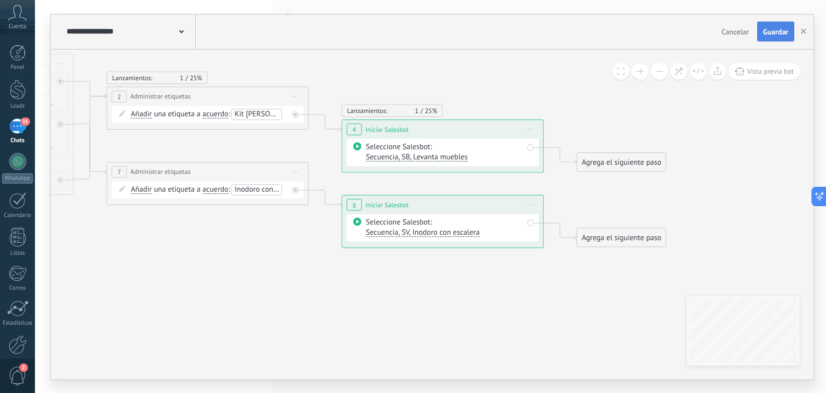
click at [779, 33] on span "Guardar" at bounding box center [775, 32] width 25 height 8
click at [775, 32] on span "Guardar" at bounding box center [775, 32] width 25 height 8
click at [773, 31] on span "Guardar" at bounding box center [775, 32] width 25 height 8
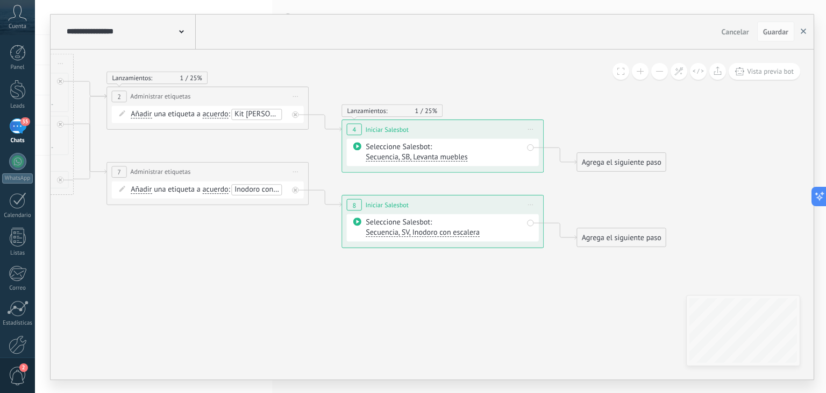
click at [804, 31] on use "button" at bounding box center [803, 31] width 5 height 5
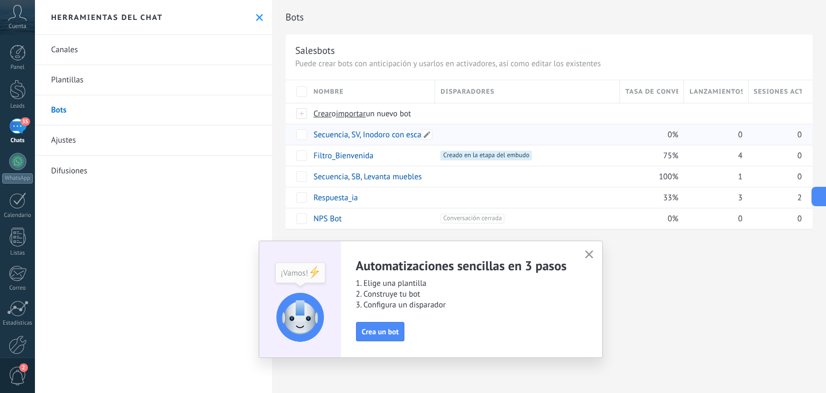
click at [384, 133] on link "Secuencia, SV, Inodoro con escalera" at bounding box center [374, 135] width 121 height 10
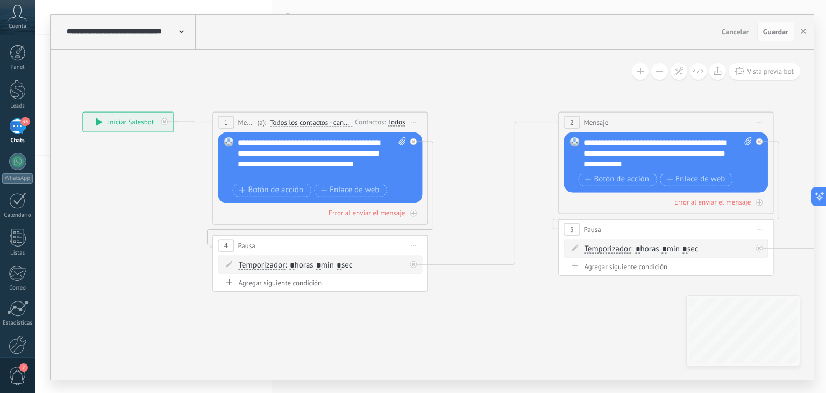
drag, startPoint x: 651, startPoint y: 133, endPoint x: 463, endPoint y: 121, distance: 188.6
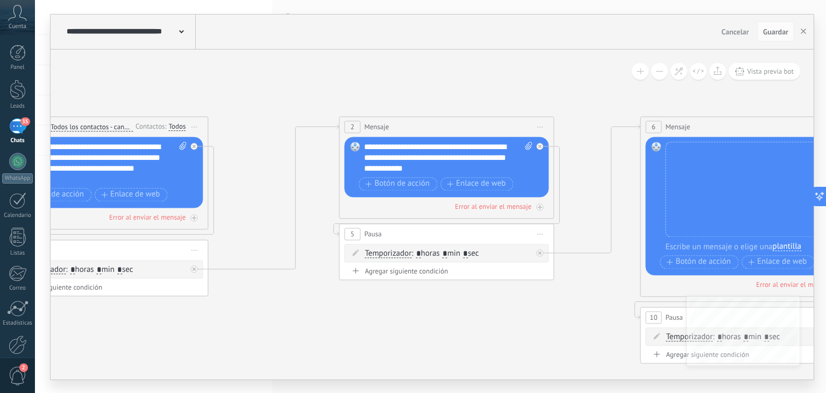
drag, startPoint x: 705, startPoint y: 102, endPoint x: 450, endPoint y: 100, distance: 255.0
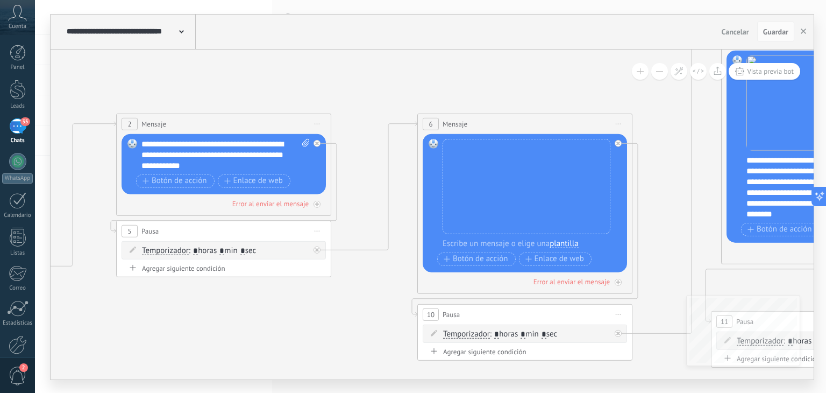
drag, startPoint x: 752, startPoint y: 103, endPoint x: 555, endPoint y: 100, distance: 196.9
click at [555, 100] on icon at bounding box center [675, 198] width 2608 height 875
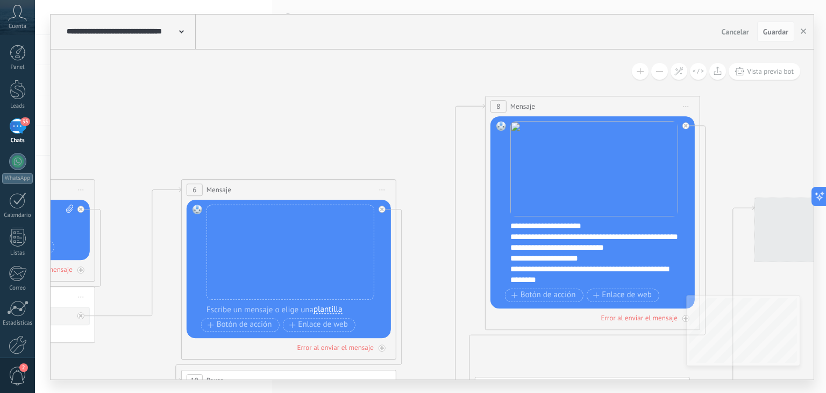
drag, startPoint x: 661, startPoint y: 124, endPoint x: 488, endPoint y: 187, distance: 184.0
click at [443, 192] on icon at bounding box center [439, 264] width 2608 height 875
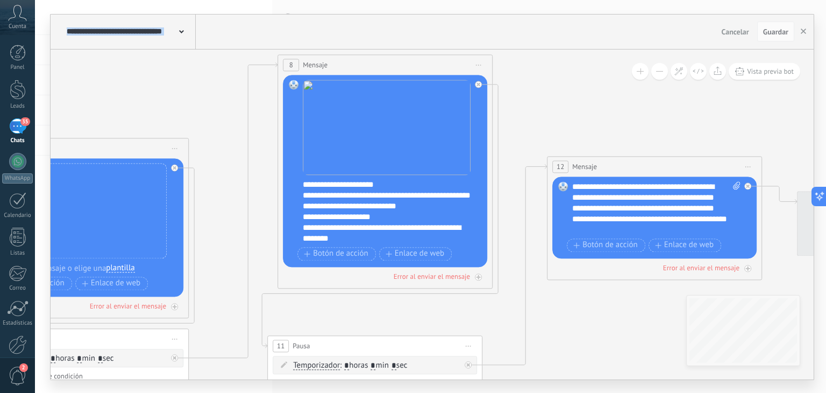
drag, startPoint x: 711, startPoint y: 180, endPoint x: 512, endPoint y: 134, distance: 203.6
click at [507, 134] on icon at bounding box center [231, 222] width 2608 height 875
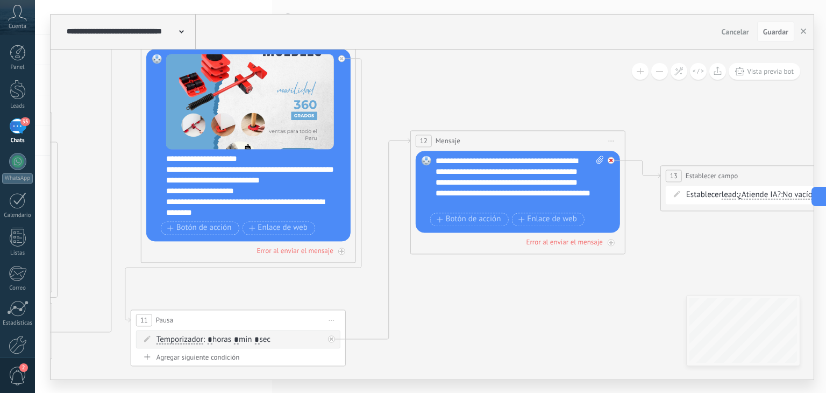
drag, startPoint x: 770, startPoint y: 160, endPoint x: 622, endPoint y: 153, distance: 148.6
click at [648, 138] on icon at bounding box center [142, 197] width 2702 height 875
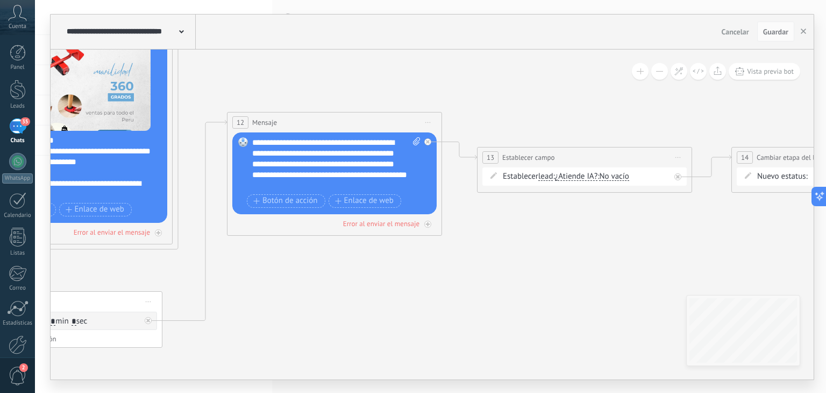
drag, startPoint x: 713, startPoint y: 127, endPoint x: 521, endPoint y: 107, distance: 193.1
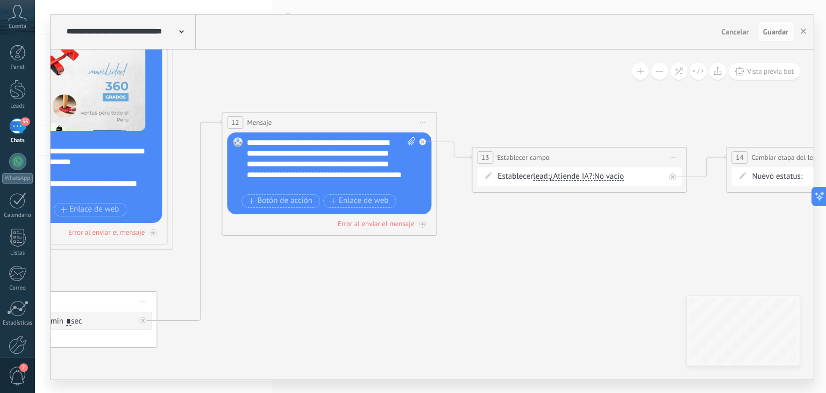
click at [615, 176] on span "No vacío" at bounding box center [609, 176] width 30 height 9
click at [615, 176] on button "No vacío" at bounding box center [656, 176] width 134 height 19
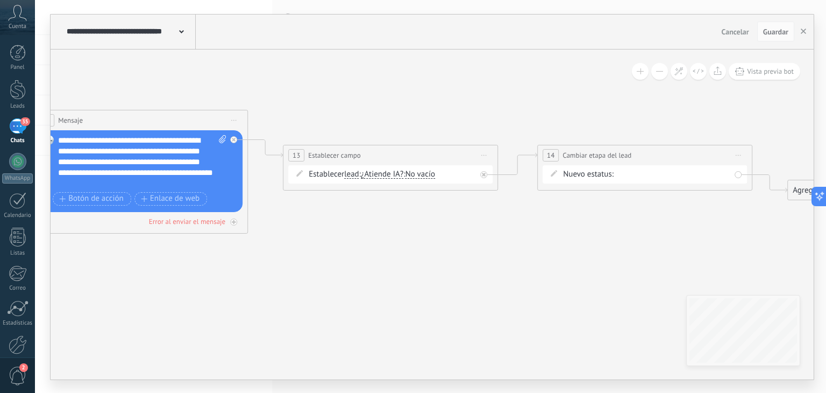
drag, startPoint x: 686, startPoint y: 120, endPoint x: 497, endPoint y: 118, distance: 188.8
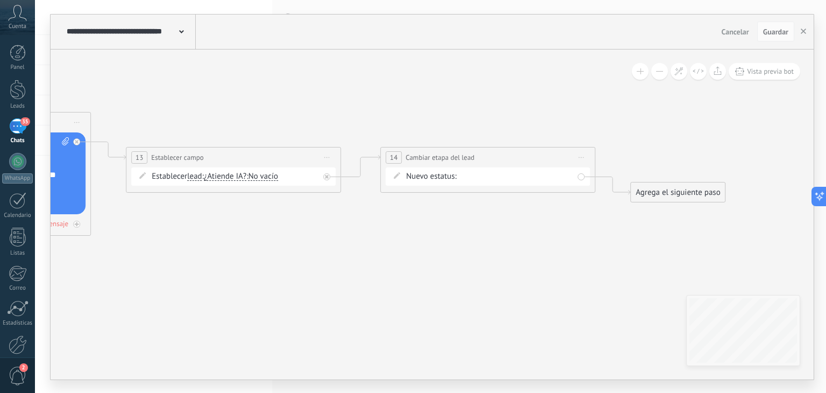
drag, startPoint x: 723, startPoint y: 118, endPoint x: 581, endPoint y: 126, distance: 142.2
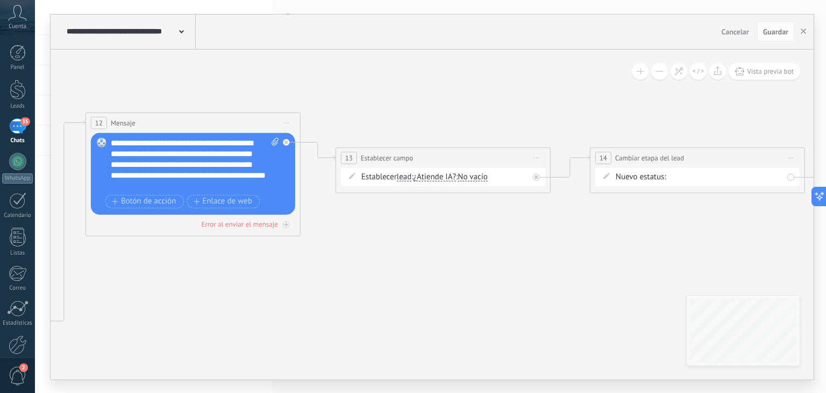
drag, startPoint x: 473, startPoint y: 102, endPoint x: 605, endPoint y: 102, distance: 131.8
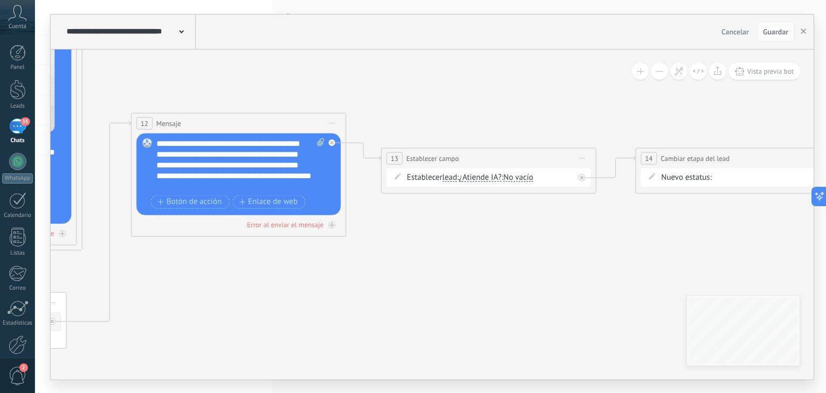
drag, startPoint x: 516, startPoint y: 100, endPoint x: 633, endPoint y: 102, distance: 116.7
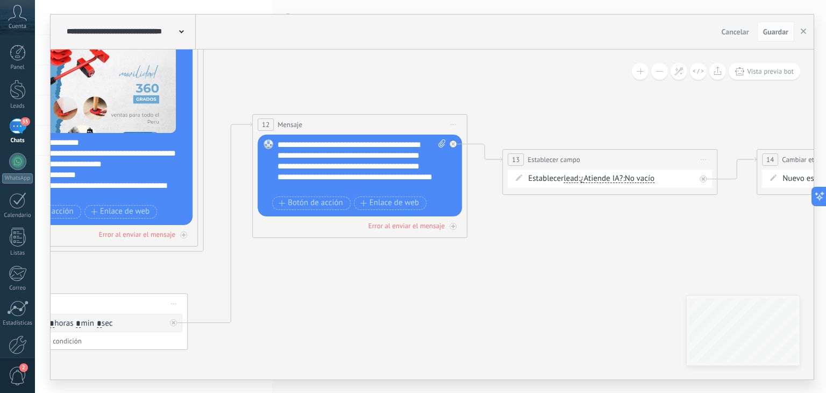
drag, startPoint x: 615, startPoint y: 102, endPoint x: 667, endPoint y: 96, distance: 52.5
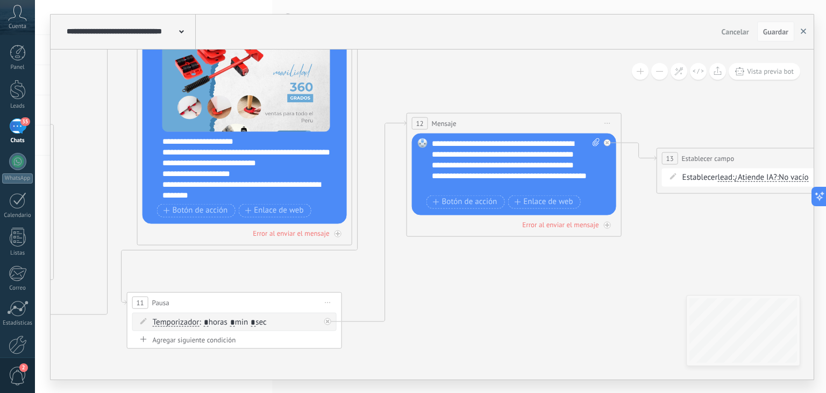
click at [804, 29] on icon "button" at bounding box center [803, 31] width 5 height 5
